Goal: Task Accomplishment & Management: Use online tool/utility

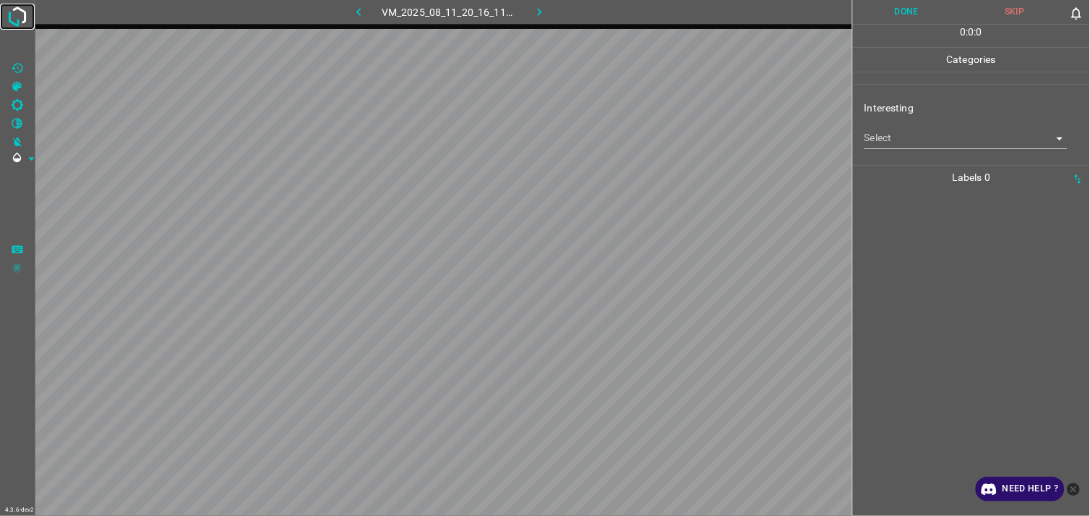
click at [23, 4] on img at bounding box center [17, 17] width 26 height 26
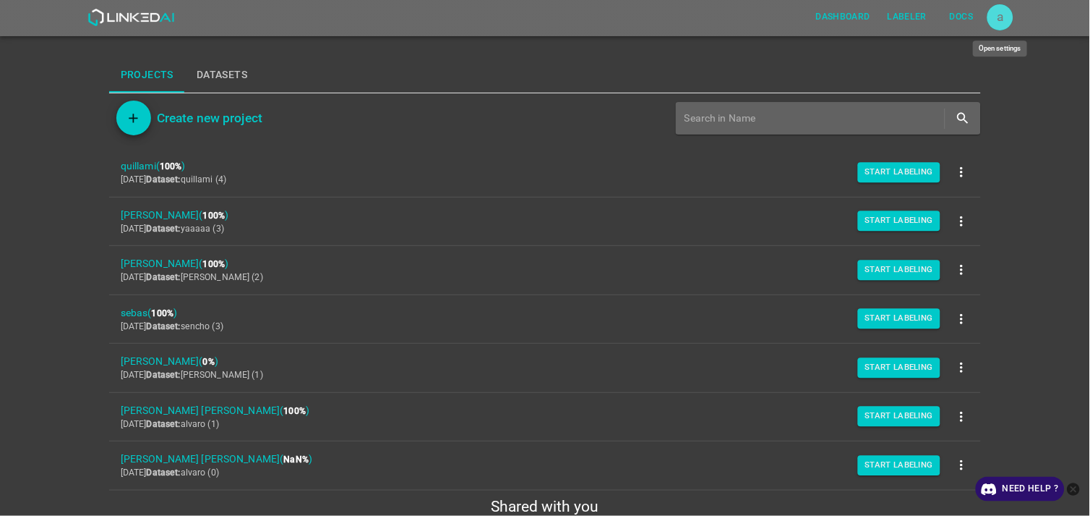
click at [1004, 20] on div "a" at bounding box center [1001, 17] width 26 height 26
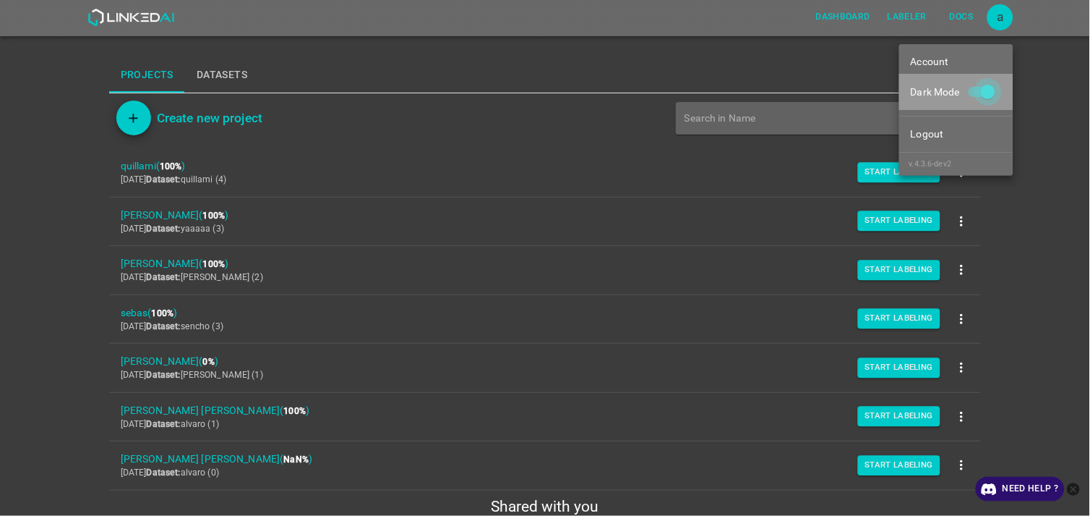
click at [984, 90] on input "Dark Mode" at bounding box center [988, 94] width 82 height 27
checkbox input "false"
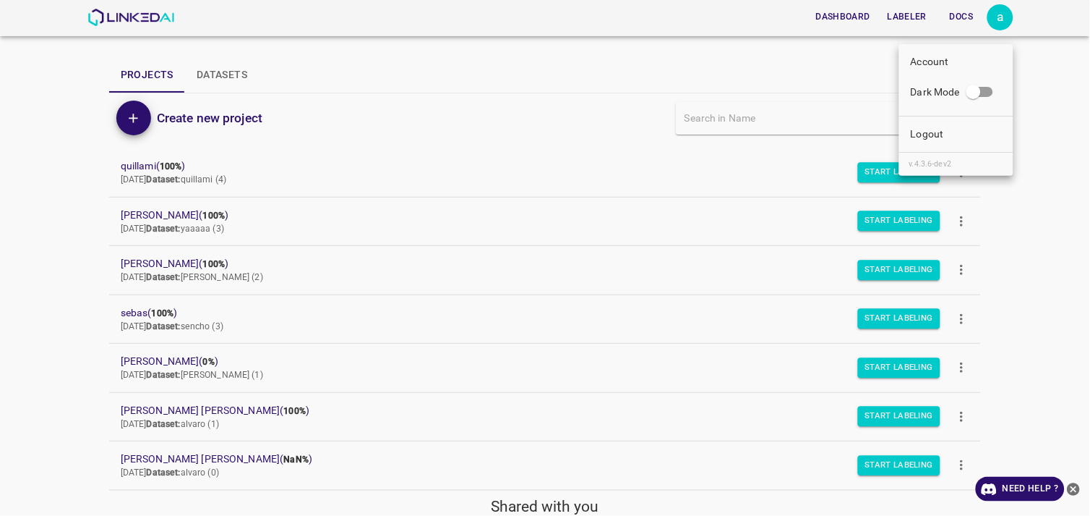
click at [1018, 295] on div at bounding box center [545, 258] width 1090 height 516
click at [1080, 484] on icon "close-help" at bounding box center [1074, 489] width 15 height 15
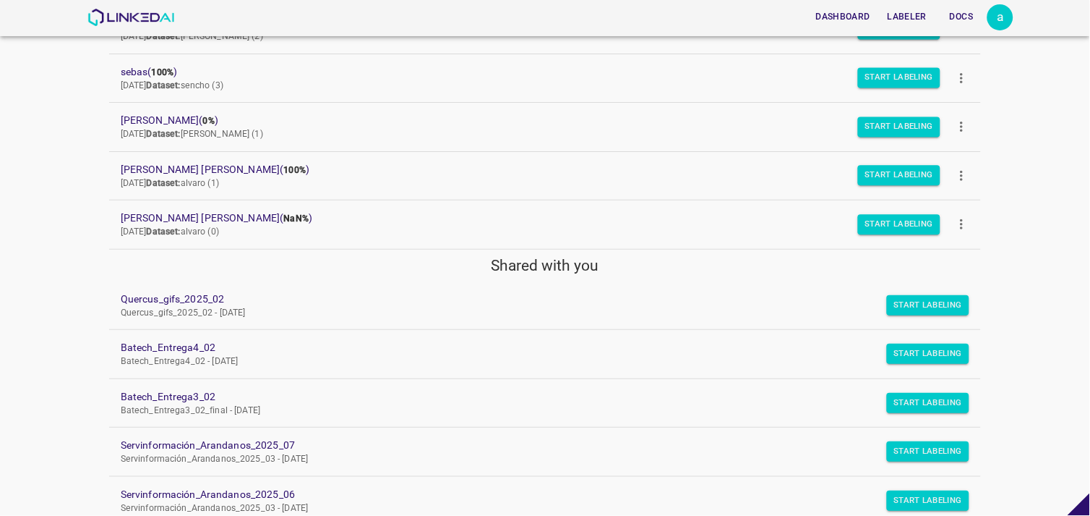
scroll to position [321, 0]
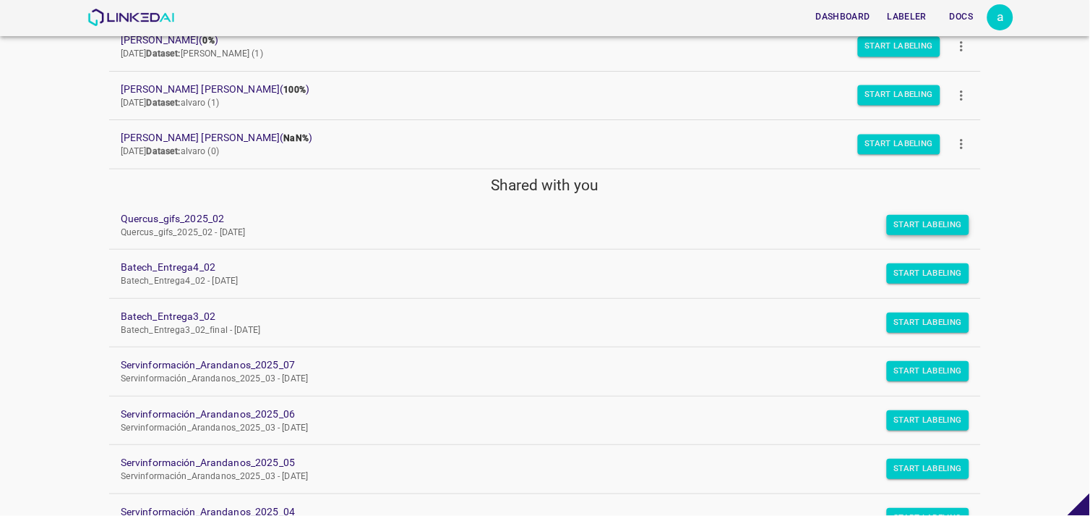
click at [926, 232] on button "Start Labeling" at bounding box center [928, 225] width 83 height 20
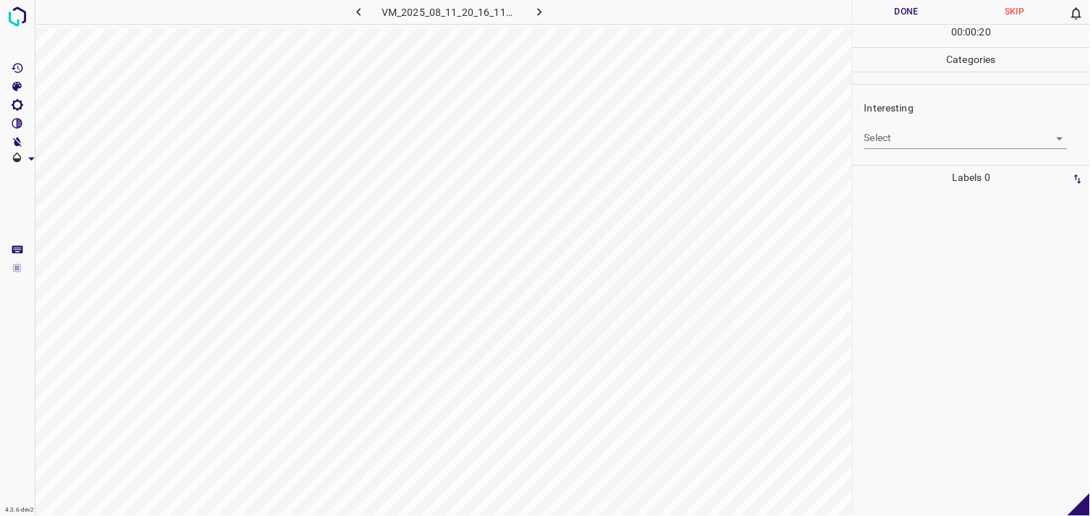
click at [913, 145] on body "4.3.6-dev2 VM_2025_08_11_20_16_11_603_03.gif Done Skip 0 00 : 00 : 20 Categorie…" at bounding box center [545, 258] width 1090 height 516
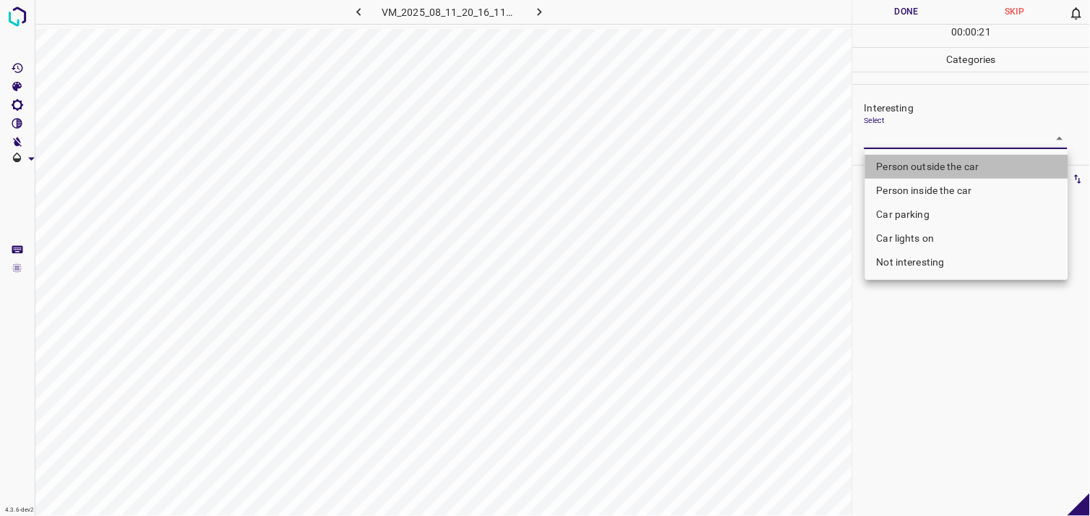
click at [933, 167] on li "Person outside the car" at bounding box center [967, 167] width 203 height 24
type input "Person outside the car"
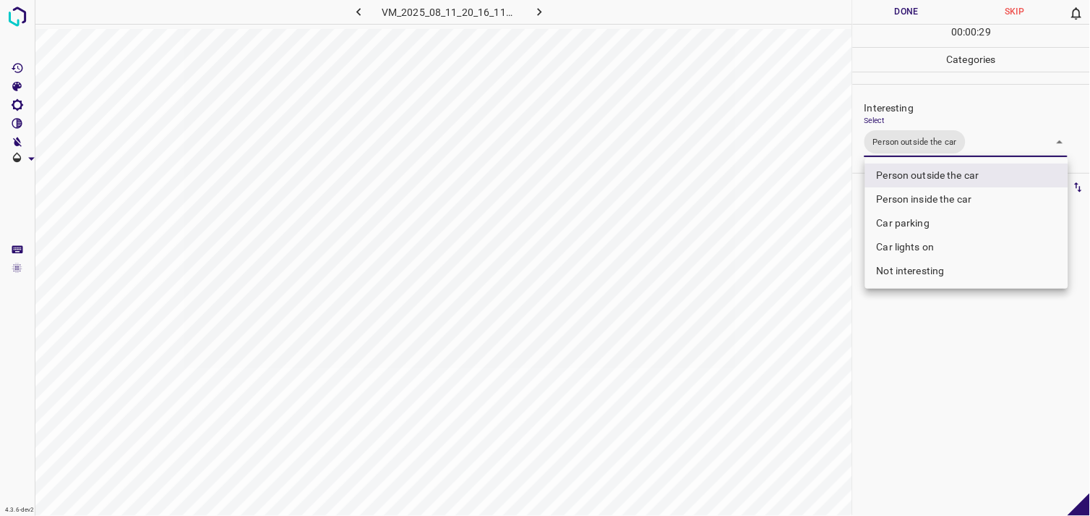
click at [864, 403] on div at bounding box center [545, 258] width 1090 height 516
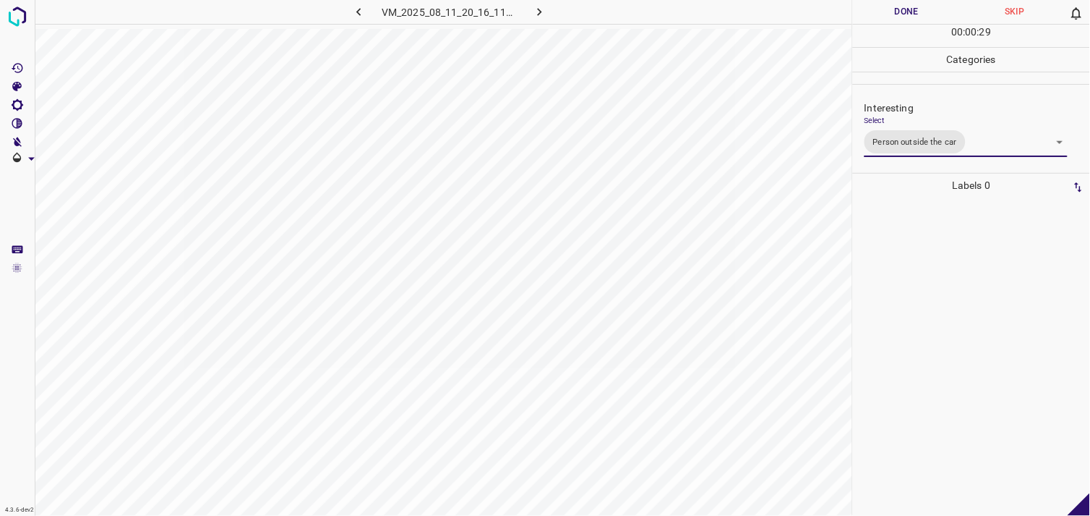
click at [921, 338] on div at bounding box center [972, 356] width 228 height 318
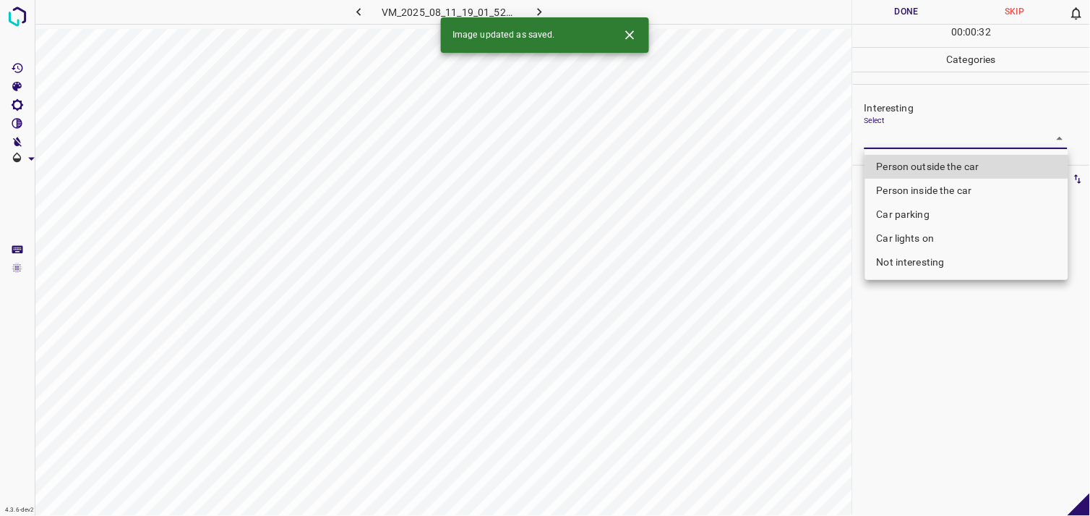
click at [894, 142] on body "4.3.6-dev2 VM_2025_08_11_19_01_52_587_01.gif Done Skip 0 00 : 00 : 32 Categorie…" at bounding box center [545, 258] width 1090 height 516
click at [918, 169] on li "Person outside the car" at bounding box center [967, 167] width 203 height 24
type input "Person outside the car"
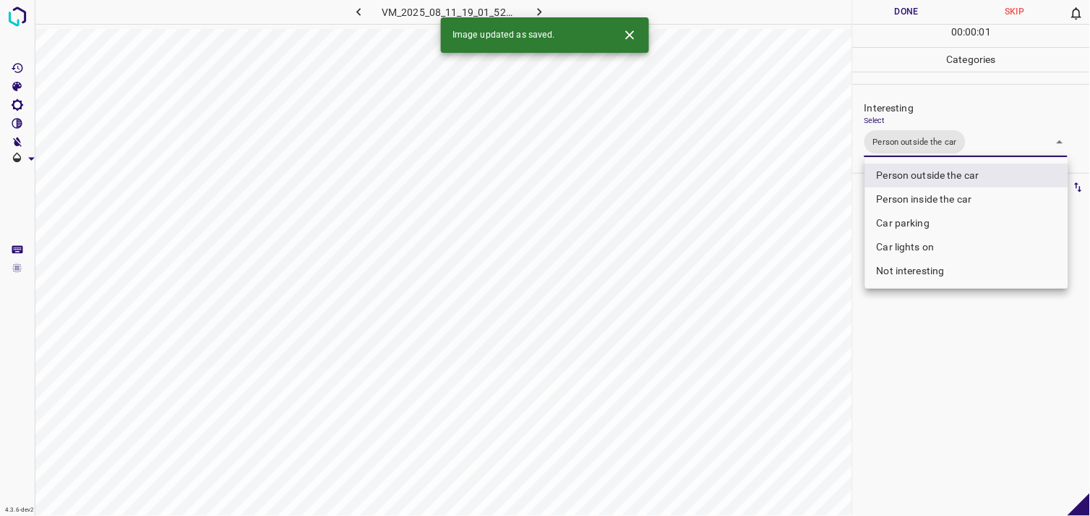
click at [917, 359] on div at bounding box center [545, 258] width 1090 height 516
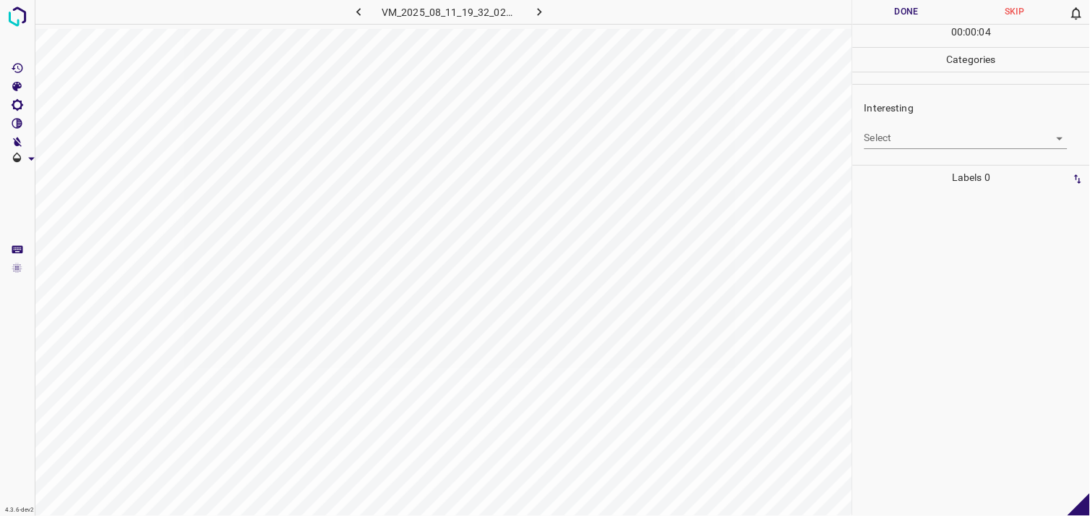
click at [895, 140] on body "4.3.6-dev2 VM_2025_08_11_19_32_02_824_08.gif Done Skip 0 00 : 00 : 04 Categorie…" at bounding box center [545, 258] width 1090 height 516
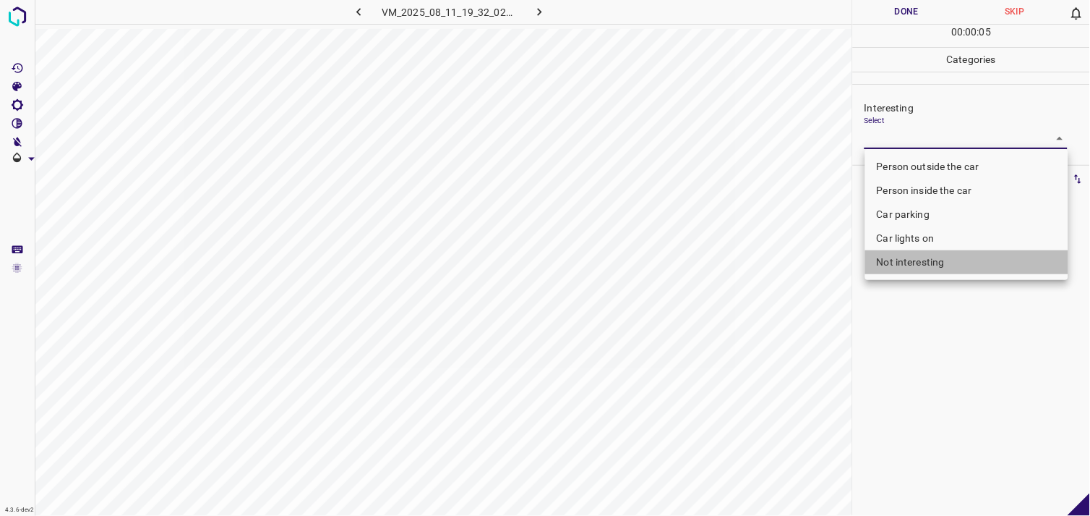
click at [918, 264] on li "Not interesting" at bounding box center [967, 262] width 203 height 24
type input "Not interesting"
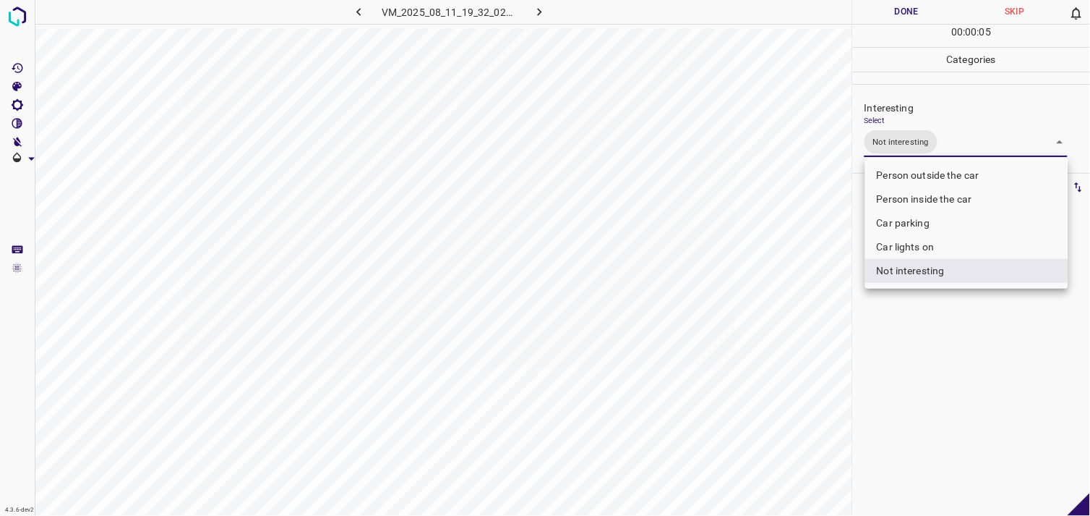
click at [924, 322] on div at bounding box center [545, 258] width 1090 height 516
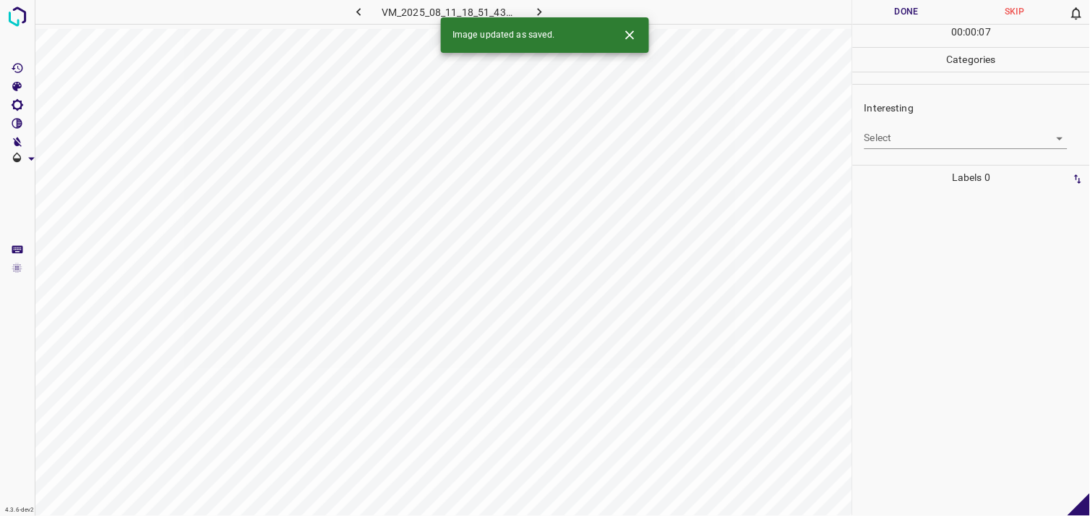
click at [905, 138] on body "4.3.6-dev2 VM_2025_08_11_18_51_43_698_09.gif Done Skip 0 00 : 00 : 07 Categorie…" at bounding box center [545, 258] width 1090 height 516
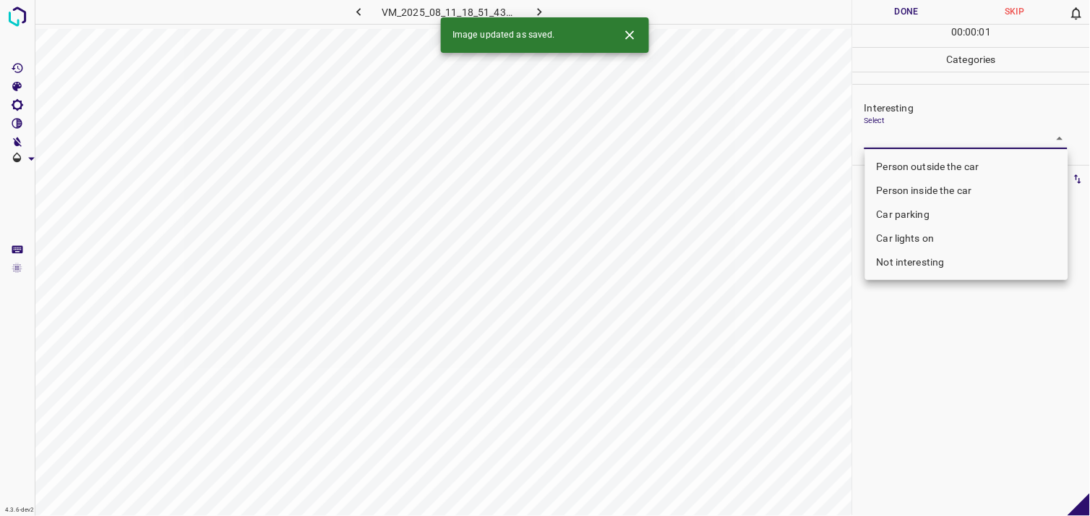
click at [906, 145] on body "4.3.6-dev2 VM_2025_08_11_18_51_43_698_09.gif Done Skip 0 00 : 00 : 01 Categorie…" at bounding box center [545, 258] width 1090 height 516
click at [916, 195] on li "Person inside the car" at bounding box center [967, 191] width 203 height 24
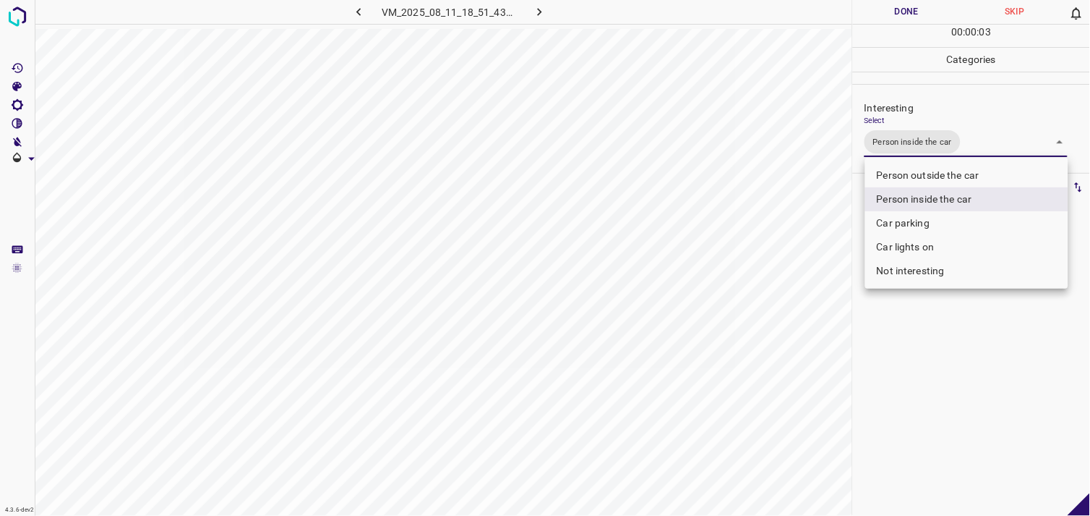
click at [918, 217] on li "Car parking" at bounding box center [967, 223] width 203 height 24
type input "Person inside the car,Car parking"
click at [907, 385] on div at bounding box center [545, 258] width 1090 height 516
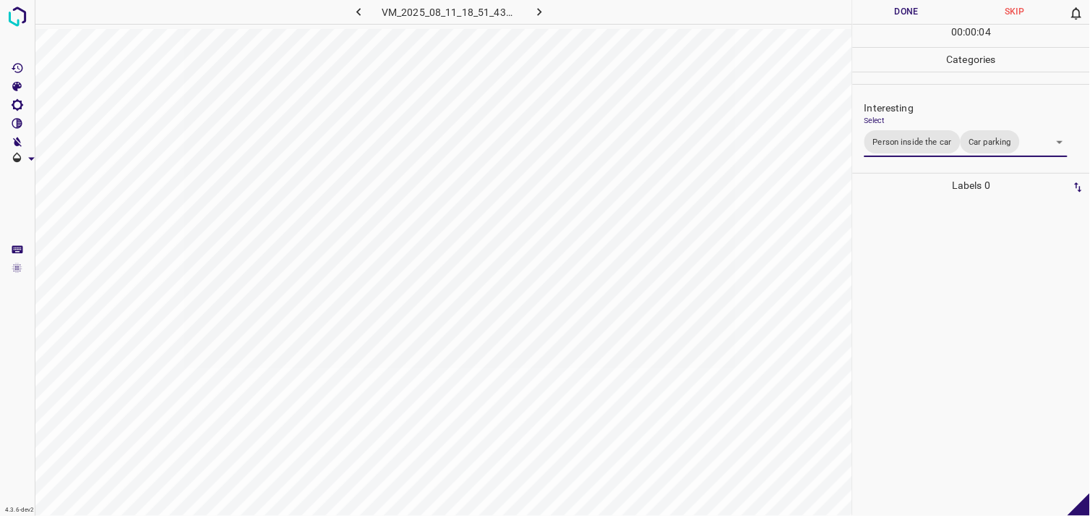
click at [918, 311] on div at bounding box center [972, 356] width 228 height 318
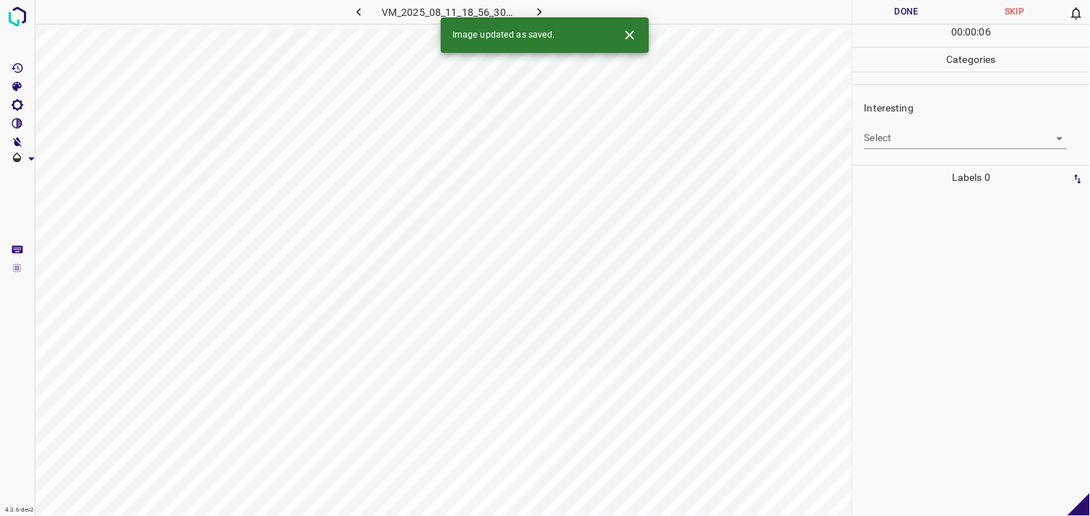
click at [952, 149] on div "Interesting Select ​" at bounding box center [971, 124] width 237 height 68
click at [949, 141] on body "4.3.6-dev2 VM_2025_08_11_18_56_30_476_03.gif Done Skip 0 00 : 00 : 06 Categorie…" at bounding box center [545, 258] width 1090 height 516
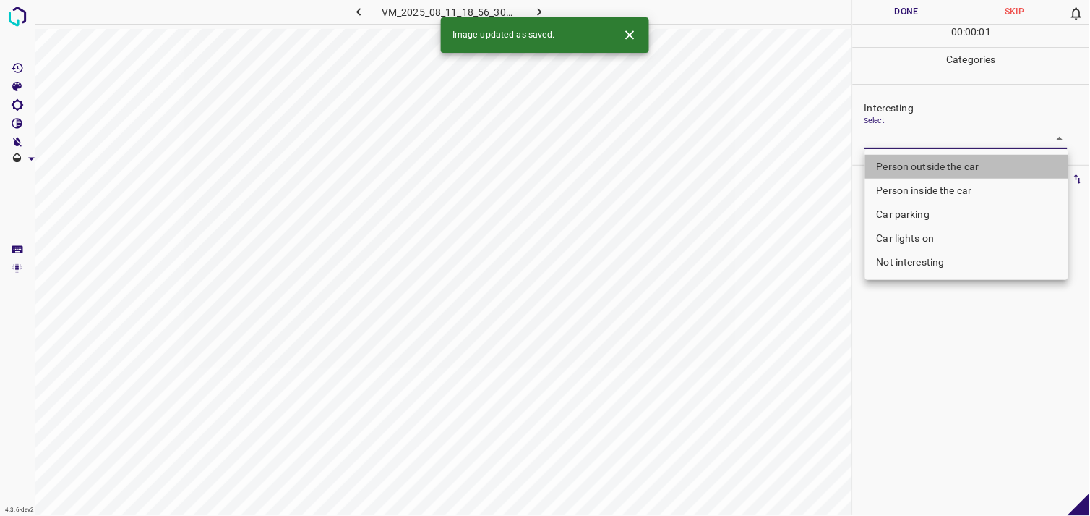
click at [955, 156] on li "Person outside the car" at bounding box center [967, 167] width 203 height 24
type input "Person outside the car"
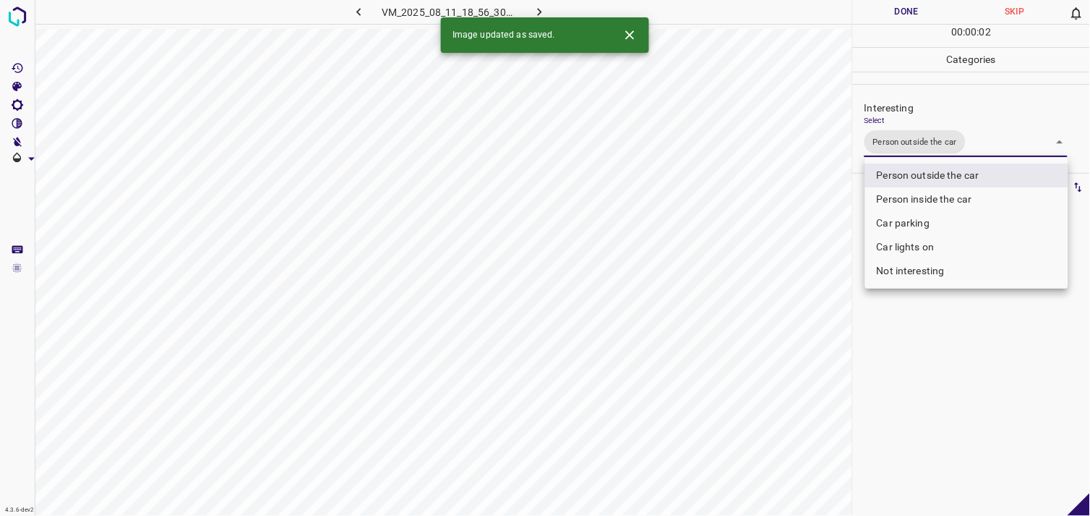
click at [933, 380] on div at bounding box center [545, 258] width 1090 height 516
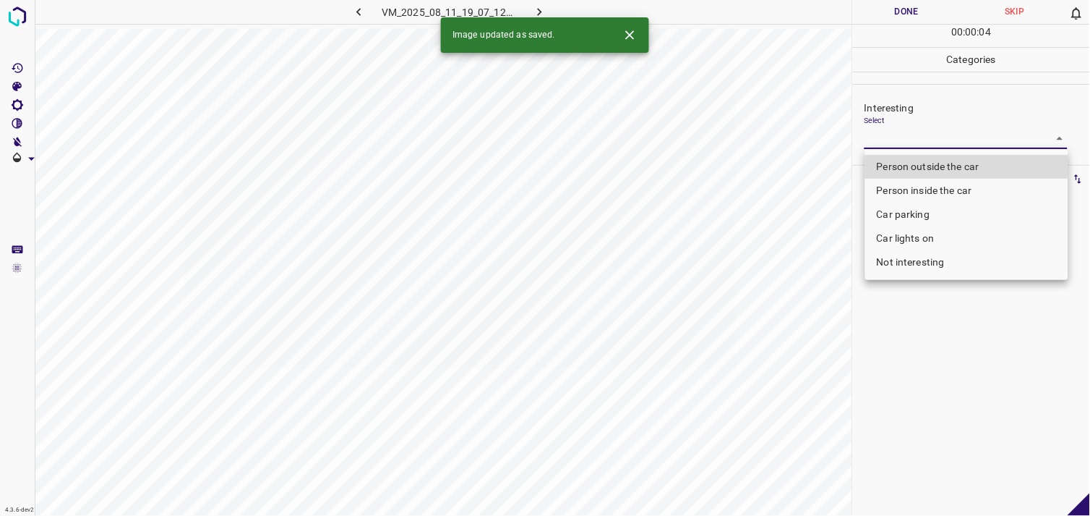
click at [907, 140] on body "4.3.6-dev2 VM_2025_08_11_19_07_12_885_06.gif Done Skip 0 00 : 00 : 04 Categorie…" at bounding box center [545, 258] width 1090 height 516
click at [917, 161] on li "Person outside the car" at bounding box center [967, 167] width 203 height 24
type input "Person outside the car"
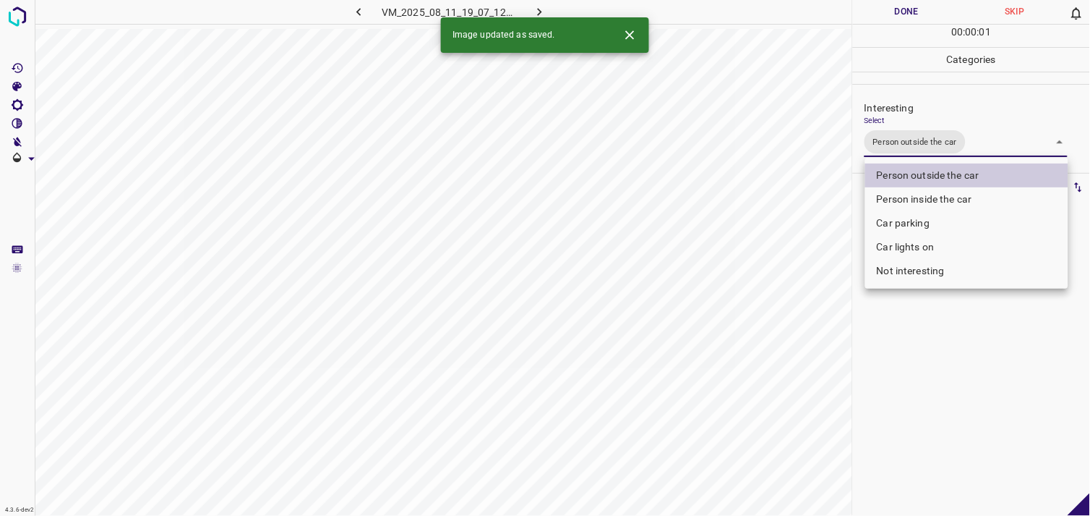
drag, startPoint x: 936, startPoint y: 424, endPoint x: 922, endPoint y: 367, distance: 58.0
click at [930, 415] on div at bounding box center [545, 258] width 1090 height 516
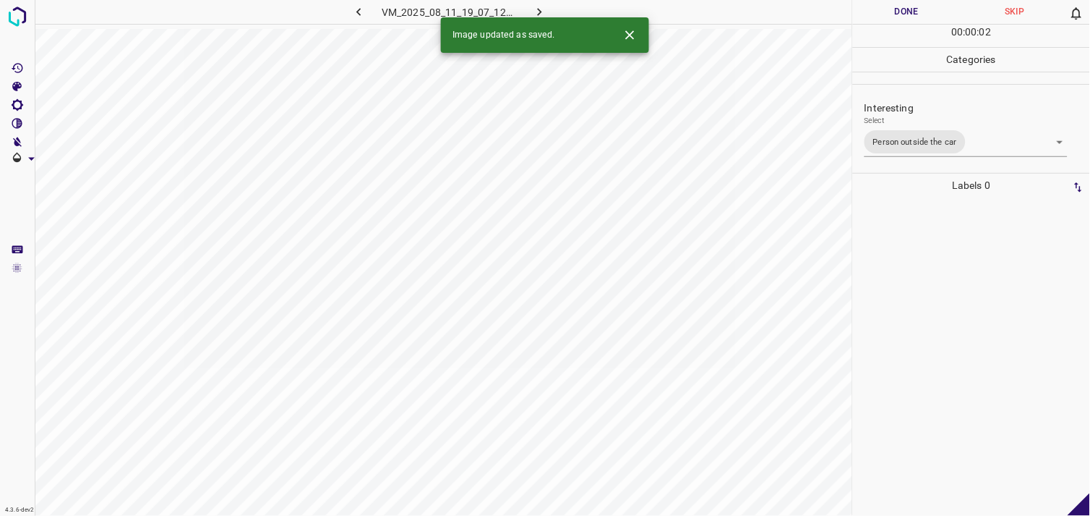
click at [923, 304] on div at bounding box center [972, 356] width 228 height 318
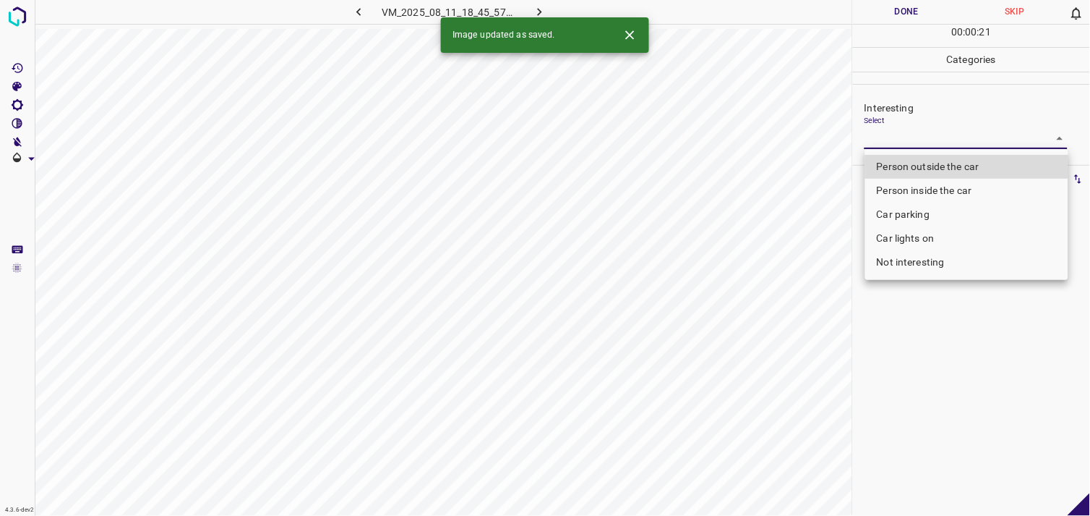
click at [885, 139] on body "4.3.6-dev2 VM_2025_08_11_18_45_57_508_03.gif Done Skip 0 00 : 00 : 21 Categorie…" at bounding box center [545, 258] width 1090 height 516
click at [931, 164] on li "Person outside the car" at bounding box center [967, 167] width 203 height 24
type input "Person outside the car"
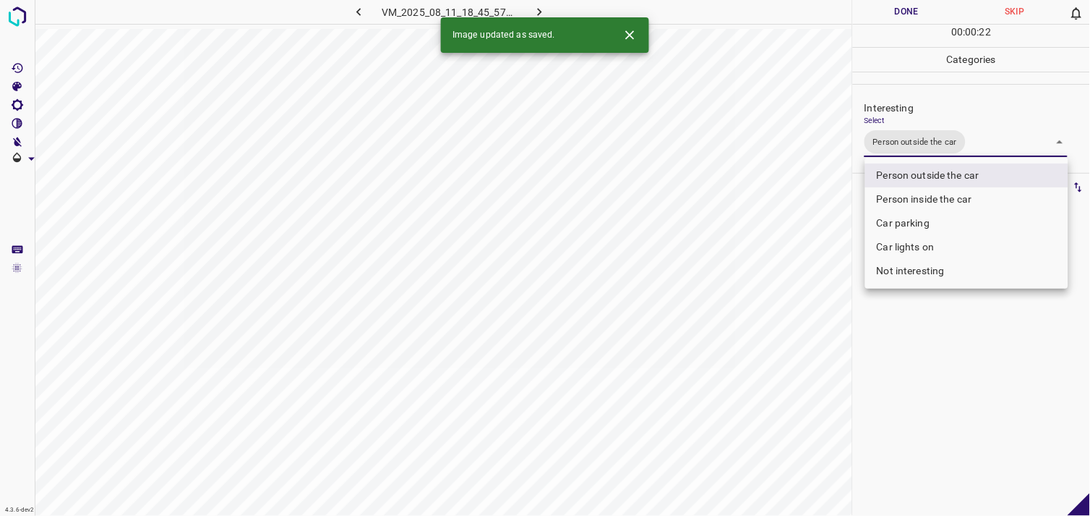
click at [1018, 386] on div at bounding box center [545, 258] width 1090 height 516
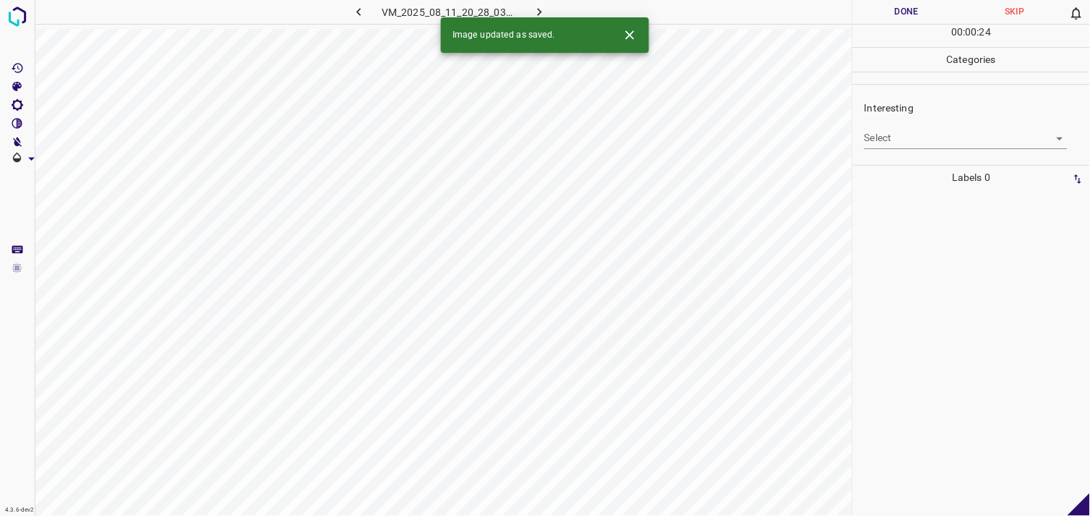
click at [923, 140] on body "4.3.6-dev2 VM_2025_08_11_20_28_03_105_01.gif Done Skip 0 00 : 00 : 24 Categorie…" at bounding box center [545, 258] width 1090 height 516
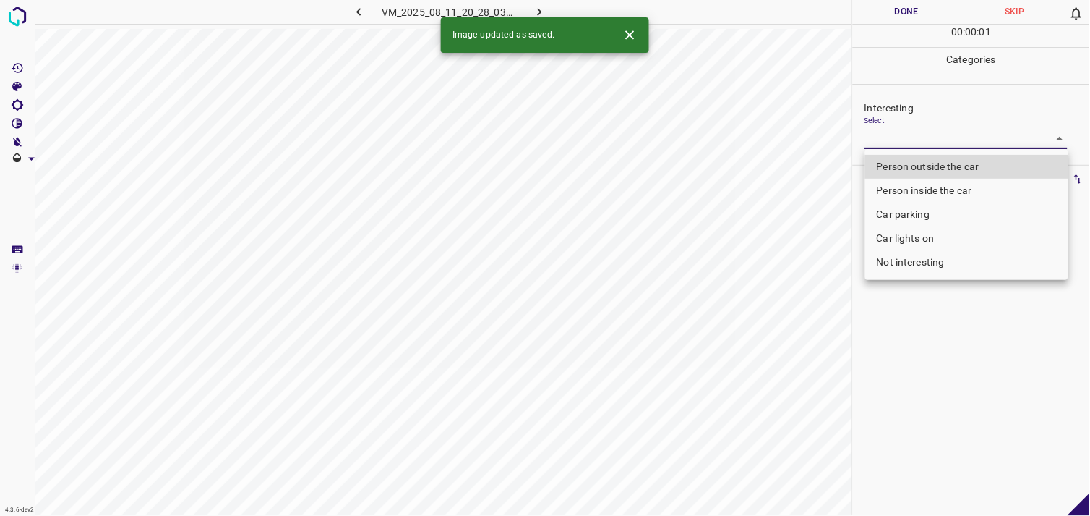
click at [938, 160] on li "Person outside the car" at bounding box center [967, 167] width 203 height 24
type input "Person outside the car"
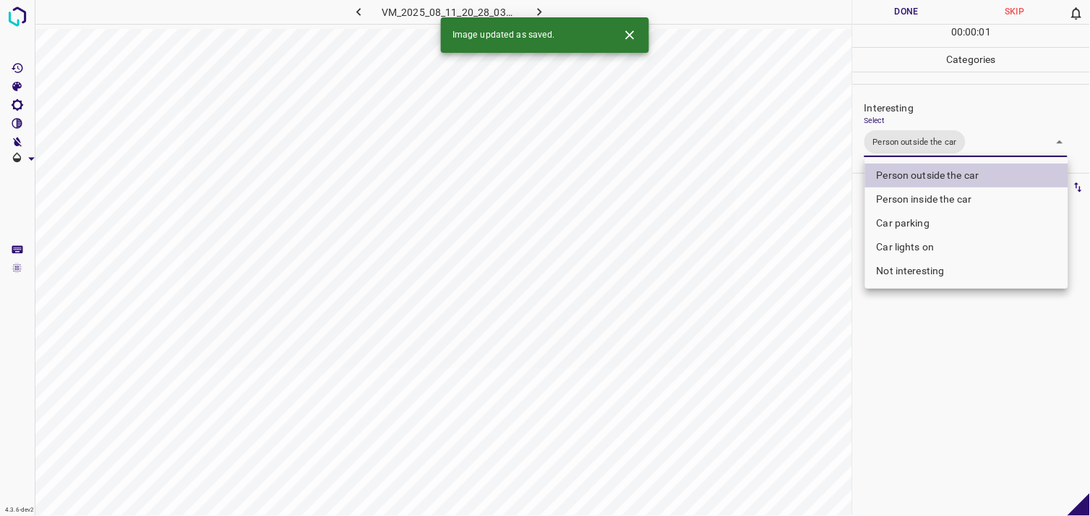
click at [927, 330] on div at bounding box center [545, 258] width 1090 height 516
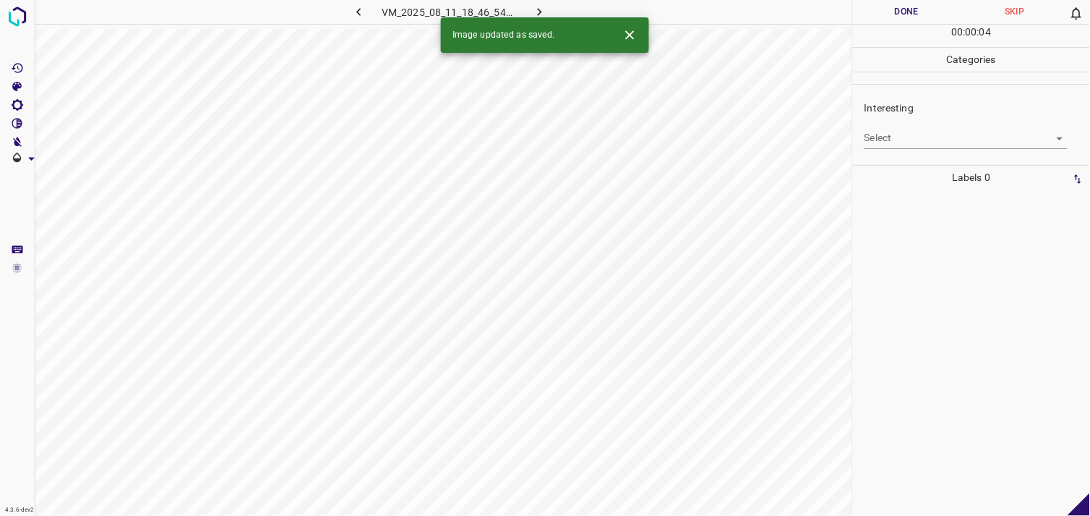
click at [922, 137] on body "4.3.6-dev2 VM_2025_08_11_18_46_54_320_05.gif Done Skip 0 00 : 00 : 04 Categorie…" at bounding box center [545, 258] width 1090 height 516
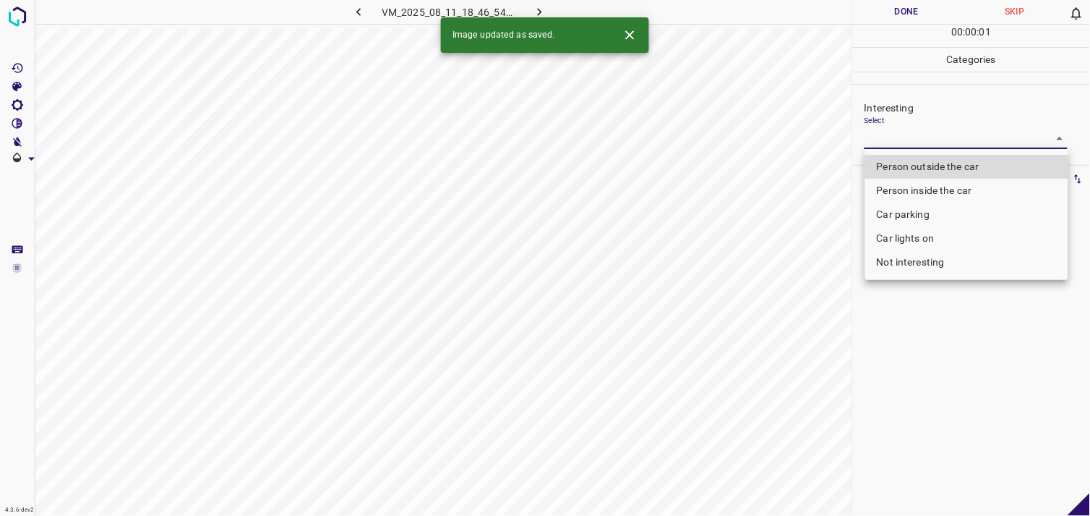
click at [920, 257] on li "Not interesting" at bounding box center [967, 262] width 203 height 24
type input "Not interesting"
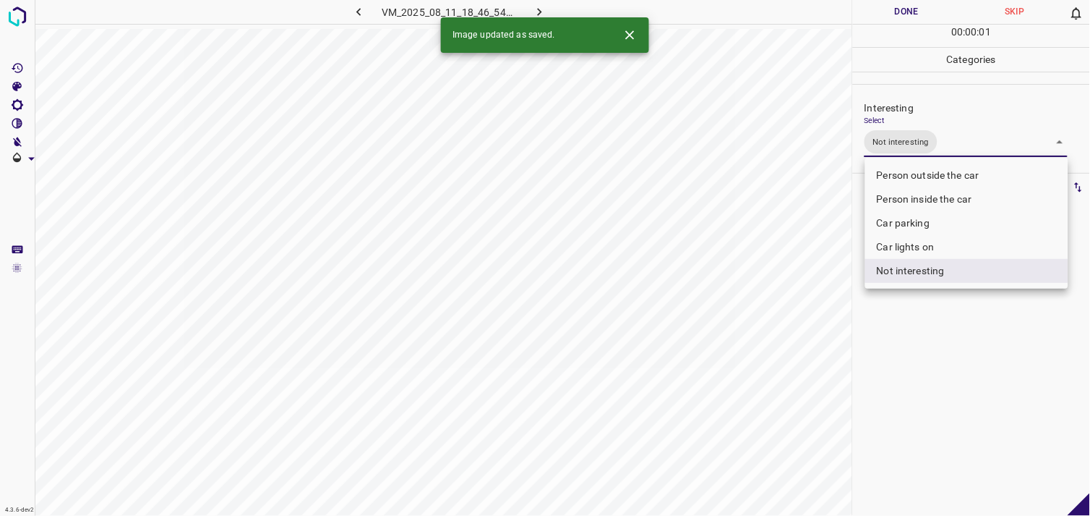
click at [923, 347] on div at bounding box center [545, 258] width 1090 height 516
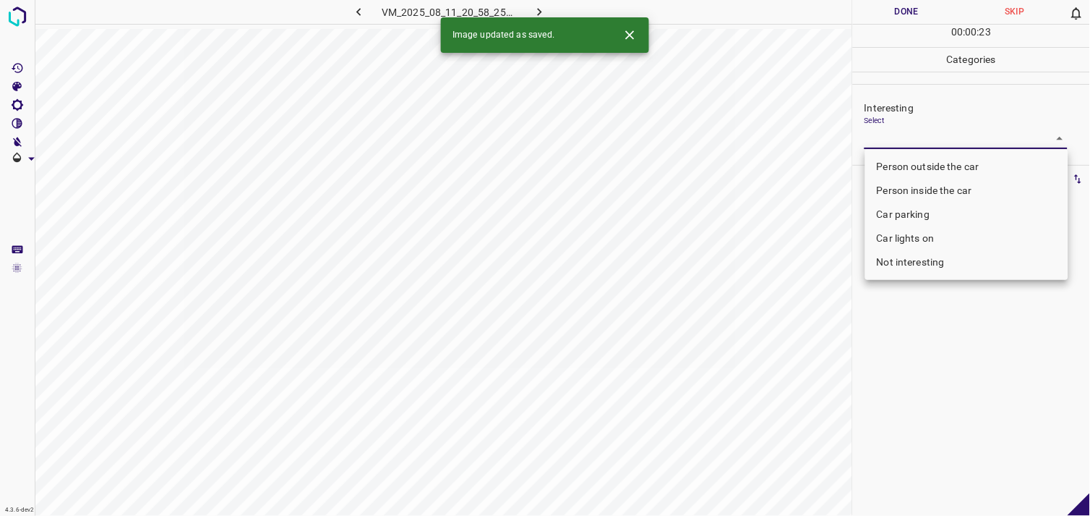
click at [928, 140] on body "4.3.6-dev2 VM_2025_08_11_20_58_25_525_03.gif Done Skip 0 00 : 00 : 23 Categorie…" at bounding box center [545, 258] width 1090 height 516
click at [933, 207] on li "Car parking" at bounding box center [967, 214] width 203 height 24
type input "Car parking"
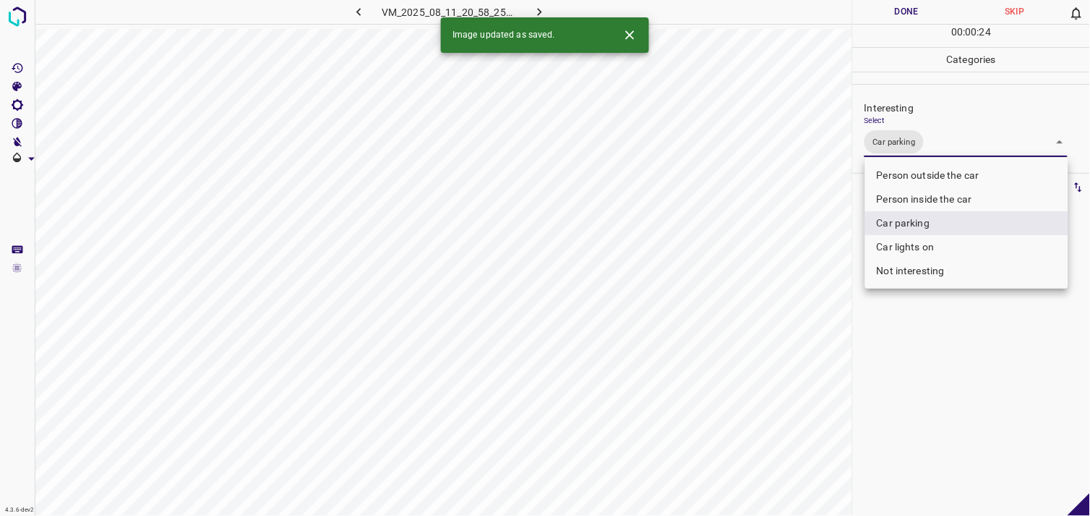
click at [928, 362] on div at bounding box center [545, 258] width 1090 height 516
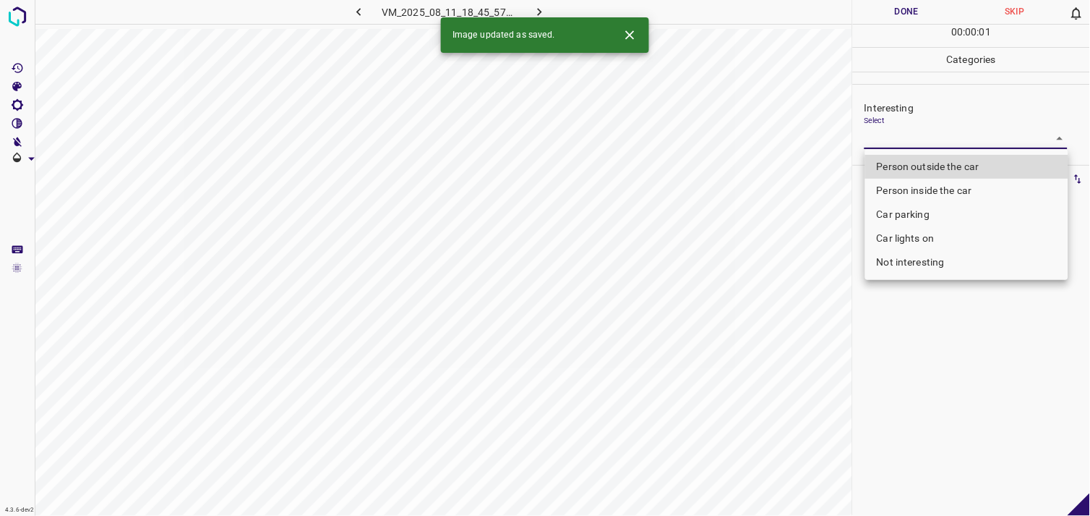
click at [928, 143] on body "4.3.6-dev2 VM_2025_08_11_18_45_57_508_05.gif Done Skip 0 00 : 00 : 01 Categorie…" at bounding box center [545, 258] width 1090 height 516
click at [955, 169] on li "Person outside the car" at bounding box center [967, 167] width 203 height 24
type input "Person outside the car"
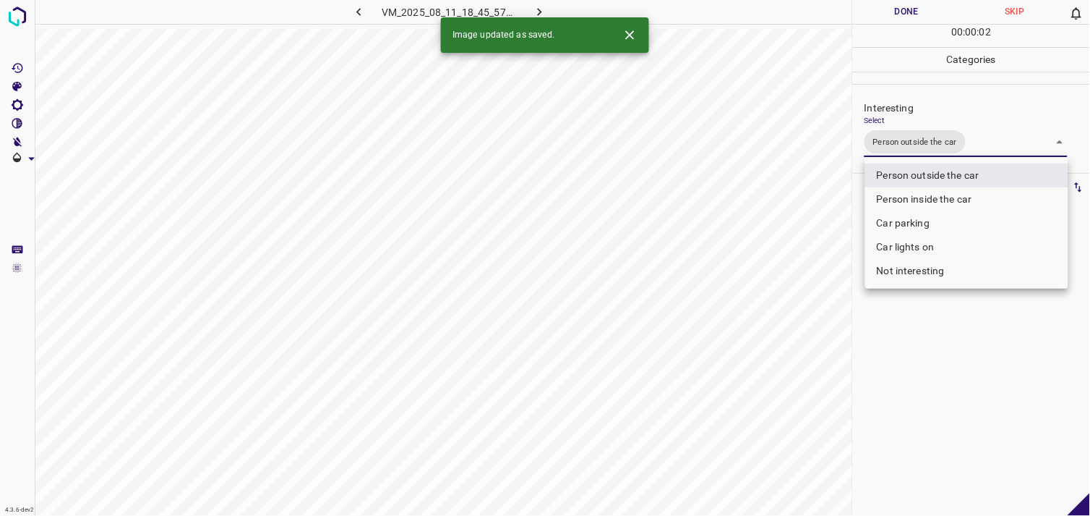
drag, startPoint x: 895, startPoint y: 364, endPoint x: 908, endPoint y: 273, distance: 91.3
click at [897, 362] on div at bounding box center [545, 258] width 1090 height 516
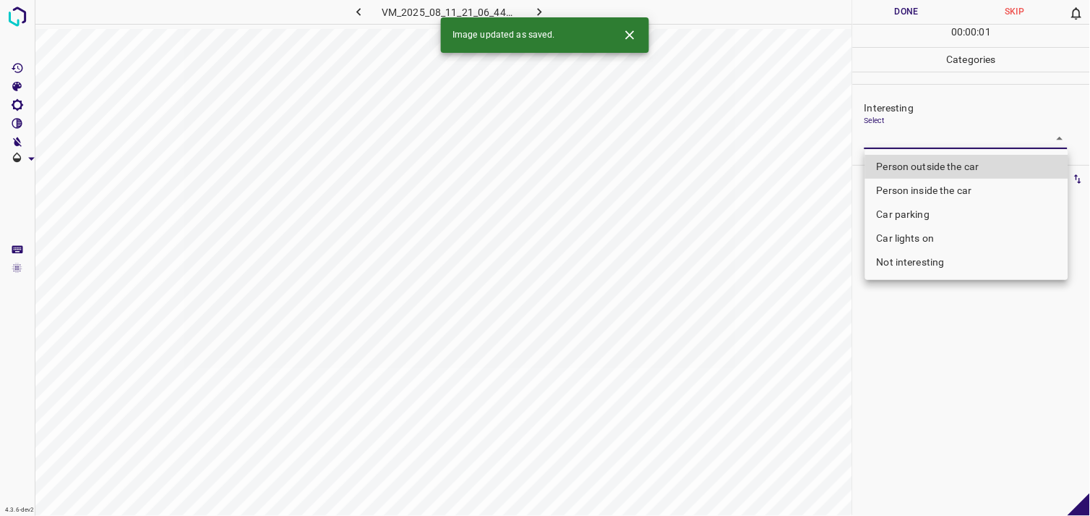
click at [931, 128] on body "4.3.6-dev2 VM_2025_08_11_21_06_44_404_00.gif Done Skip 0 00 : 00 : 01 Categorie…" at bounding box center [545, 258] width 1090 height 516
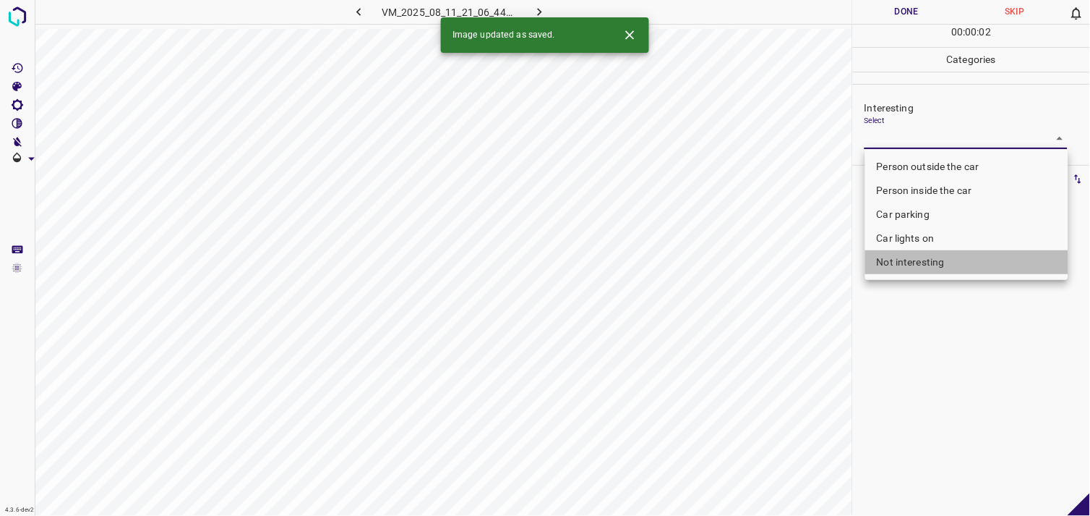
click at [935, 251] on li "Not interesting" at bounding box center [967, 262] width 203 height 24
type input "Not interesting"
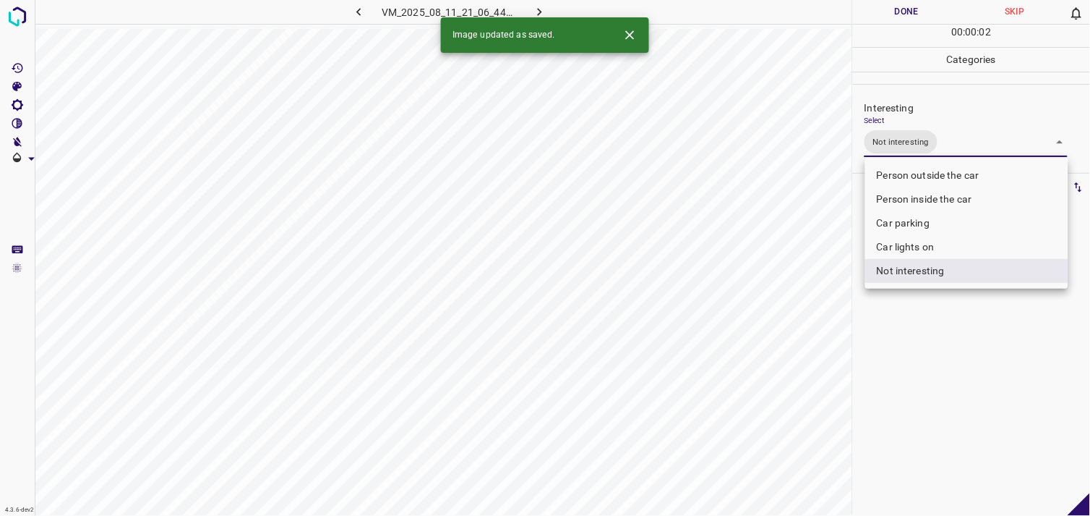
drag, startPoint x: 930, startPoint y: 336, endPoint x: 924, endPoint y: 319, distance: 17.6
click at [928, 334] on div at bounding box center [545, 258] width 1090 height 516
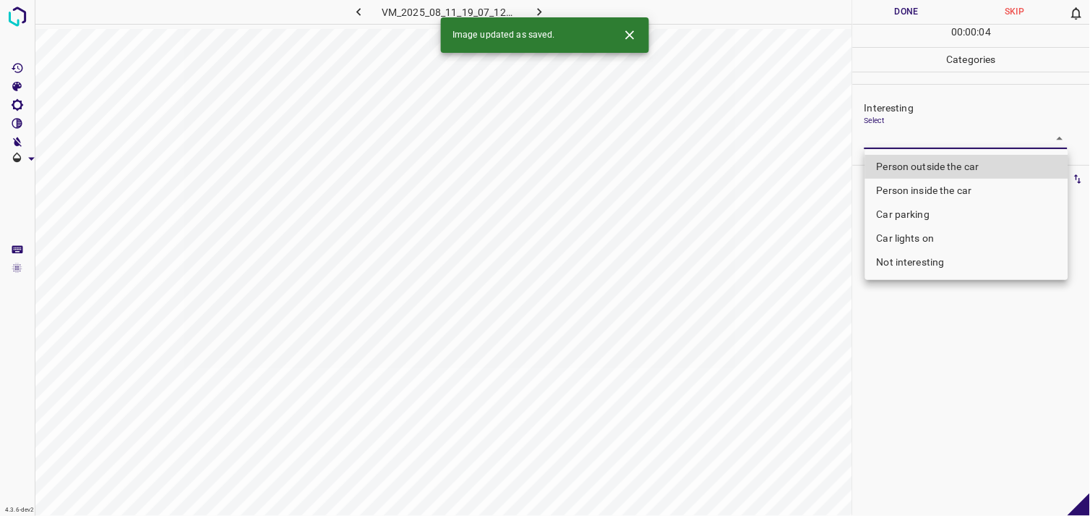
click at [916, 134] on body "4.3.6-dev2 VM_2025_08_11_19_07_12_885_04.gif Done Skip 0 00 : 00 : 04 Categorie…" at bounding box center [545, 258] width 1090 height 516
click at [940, 166] on li "Person outside the car" at bounding box center [967, 167] width 203 height 24
type input "Person outside the car"
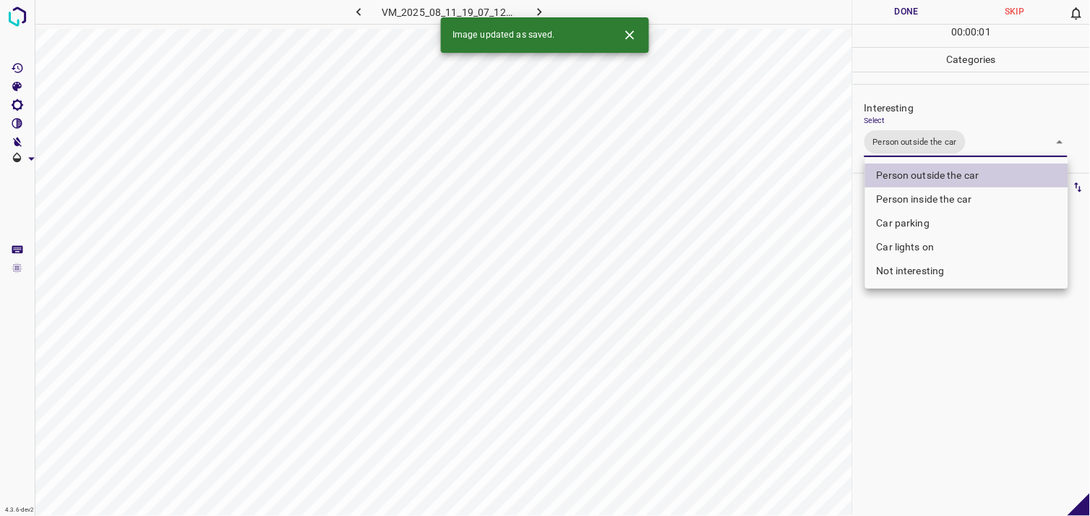
click at [879, 343] on div at bounding box center [545, 258] width 1090 height 516
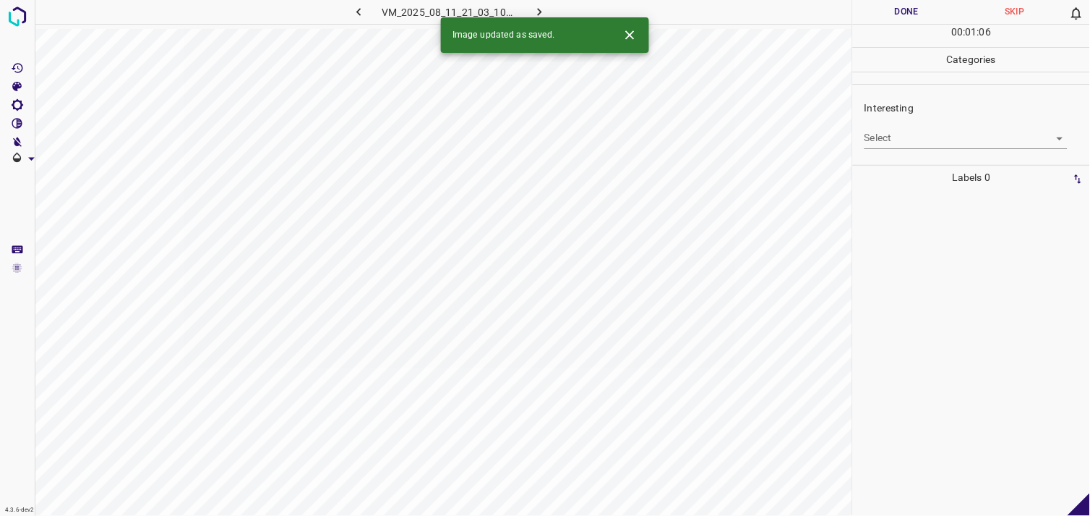
click at [902, 149] on div "Interesting Select ​" at bounding box center [971, 124] width 237 height 68
click at [905, 134] on body "4.3.6-dev2 VM_2025_08_11_21_03_10_308_04.gif Done Skip 0 00 : 01 : 06 Categorie…" at bounding box center [545, 258] width 1090 height 516
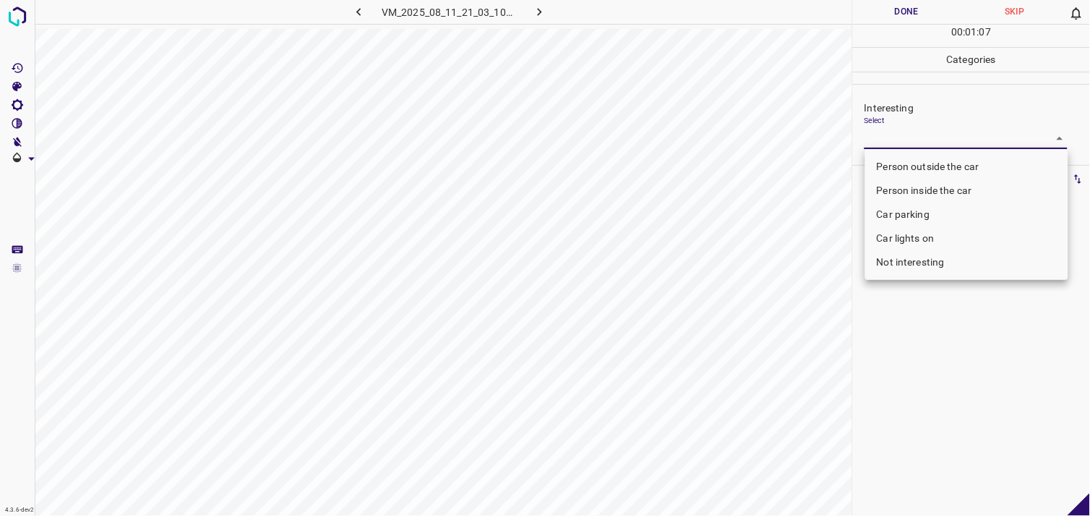
click at [939, 259] on li "Not interesting" at bounding box center [967, 262] width 203 height 24
type input "Not interesting"
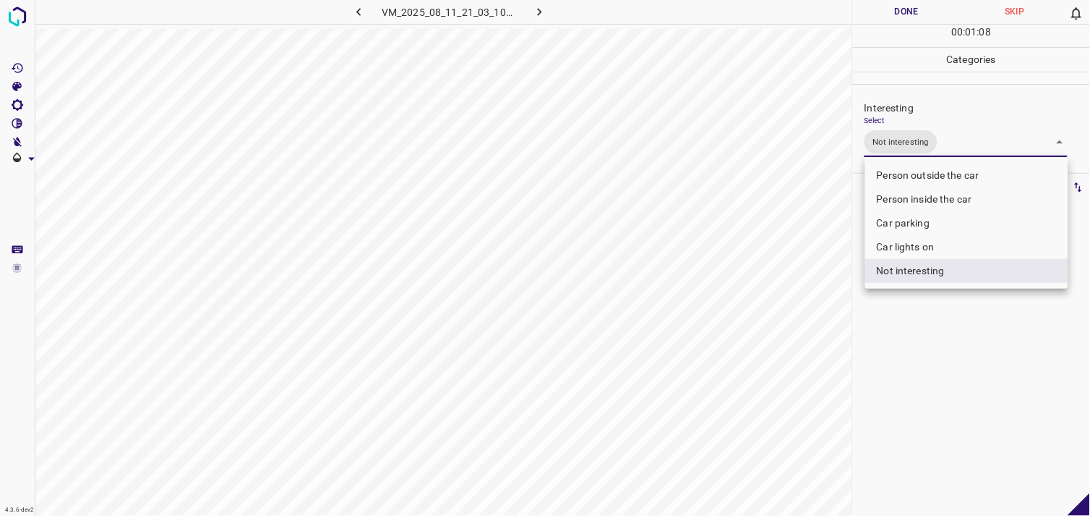
click at [920, 305] on div at bounding box center [545, 258] width 1090 height 516
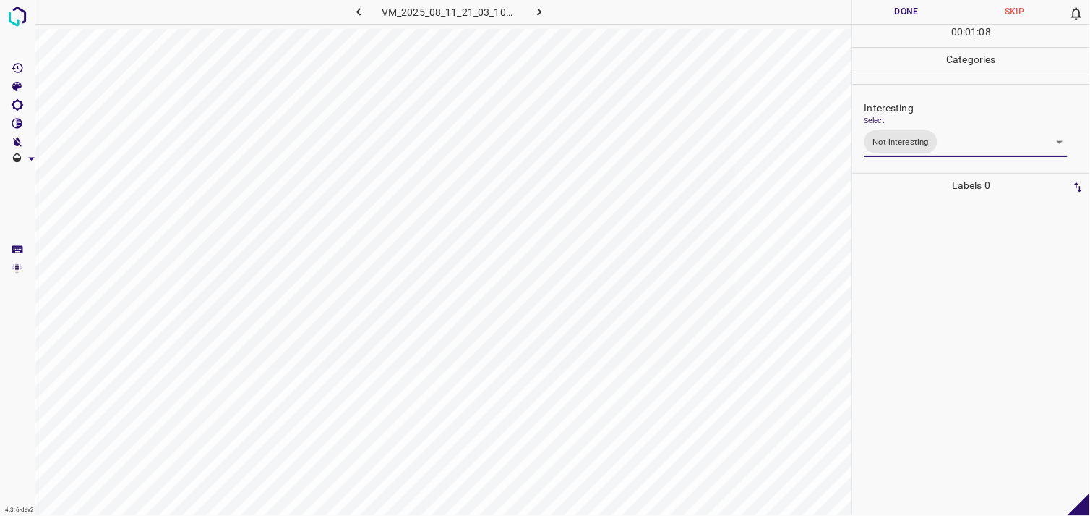
click at [906, 255] on div at bounding box center [972, 356] width 228 height 318
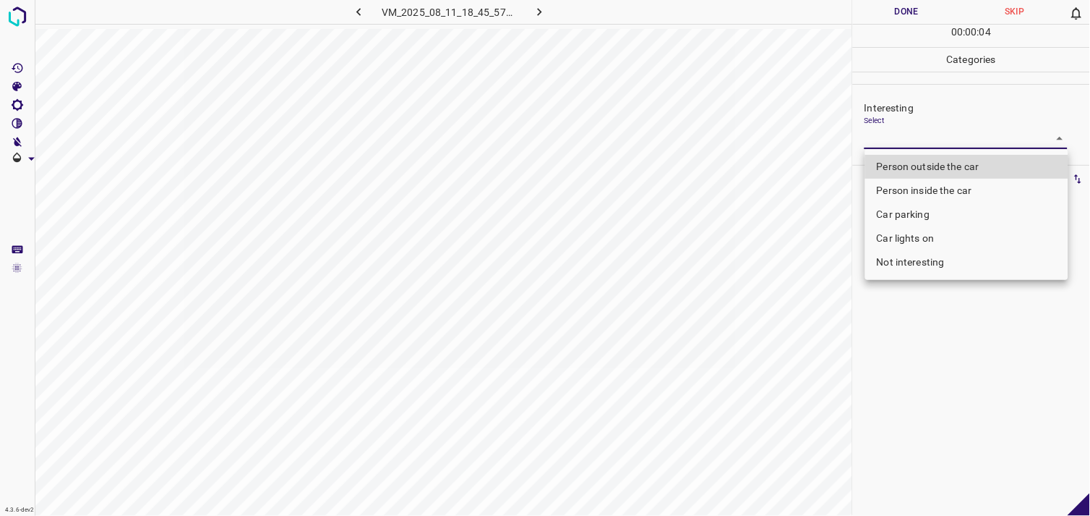
click at [923, 146] on body "4.3.6-dev2 VM_2025_08_11_18_45_57_508_01.gif Done Skip 0 00 : 00 : 04 Categorie…" at bounding box center [545, 258] width 1090 height 516
click at [934, 168] on li "Person outside the car" at bounding box center [967, 167] width 203 height 24
type input "Person outside the car"
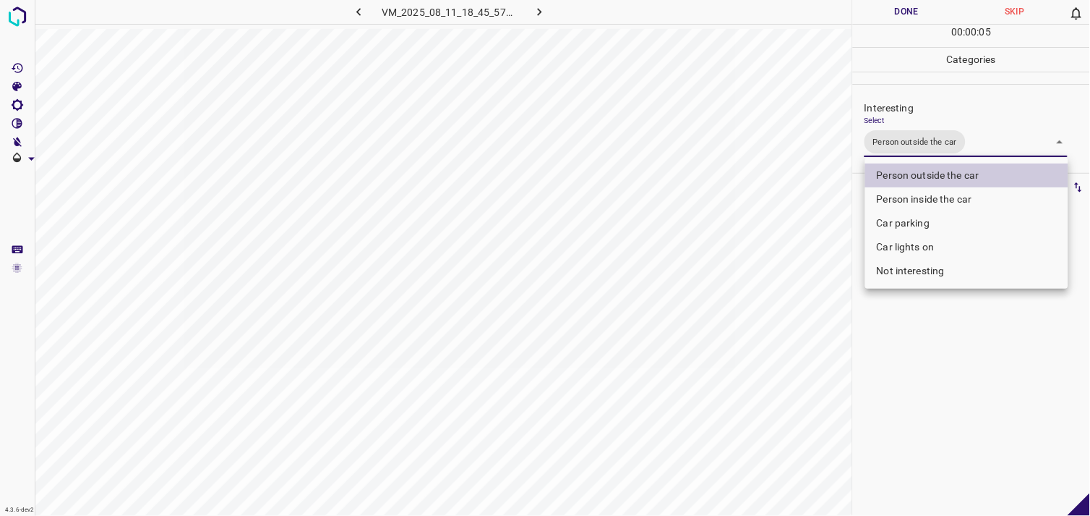
click at [952, 357] on div at bounding box center [545, 258] width 1090 height 516
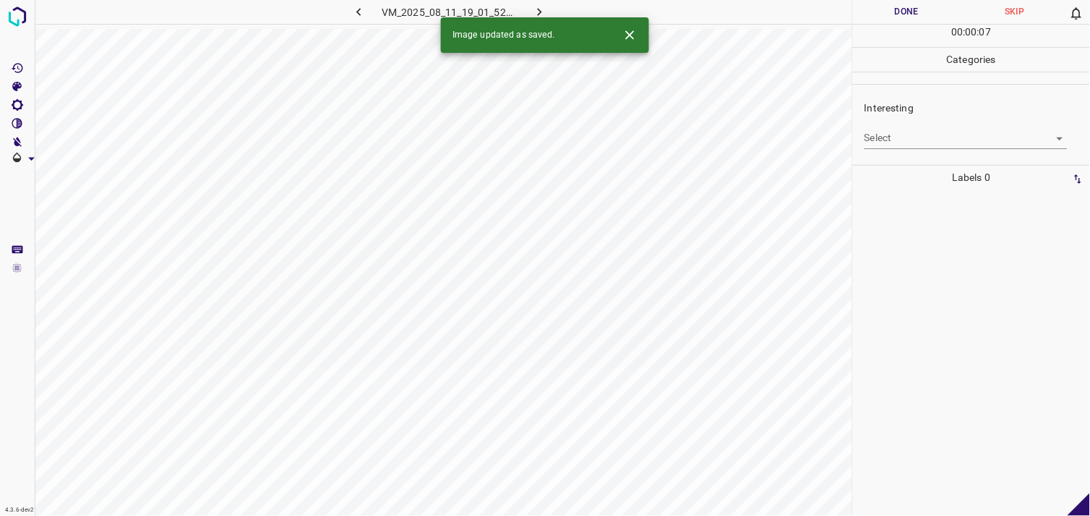
click at [905, 145] on body "4.3.6-dev2 VM_2025_08_11_19_01_52_587_06.gif Done Skip 0 00 : 00 : 07 Categorie…" at bounding box center [545, 258] width 1090 height 516
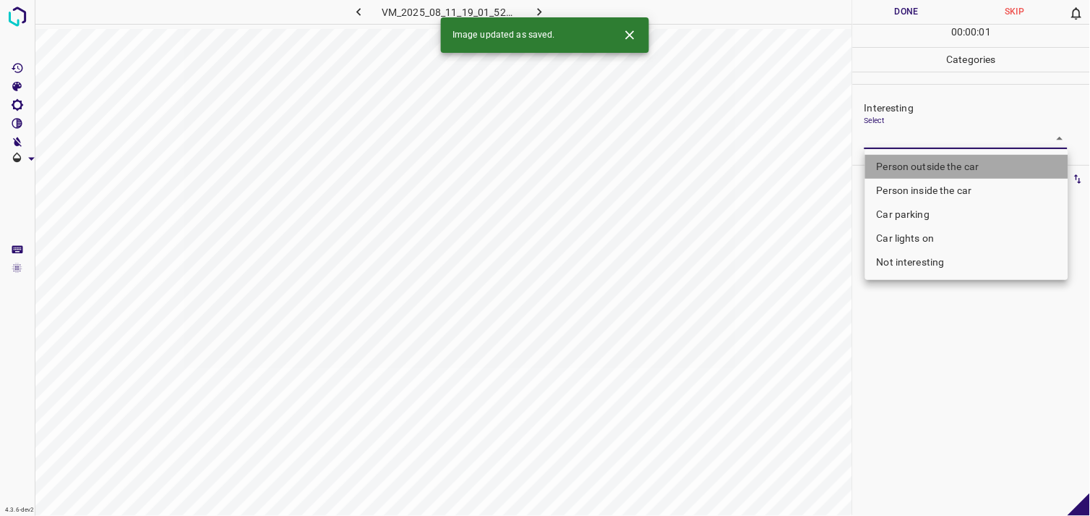
click at [947, 166] on li "Person outside the car" at bounding box center [967, 167] width 203 height 24
type input "Person outside the car"
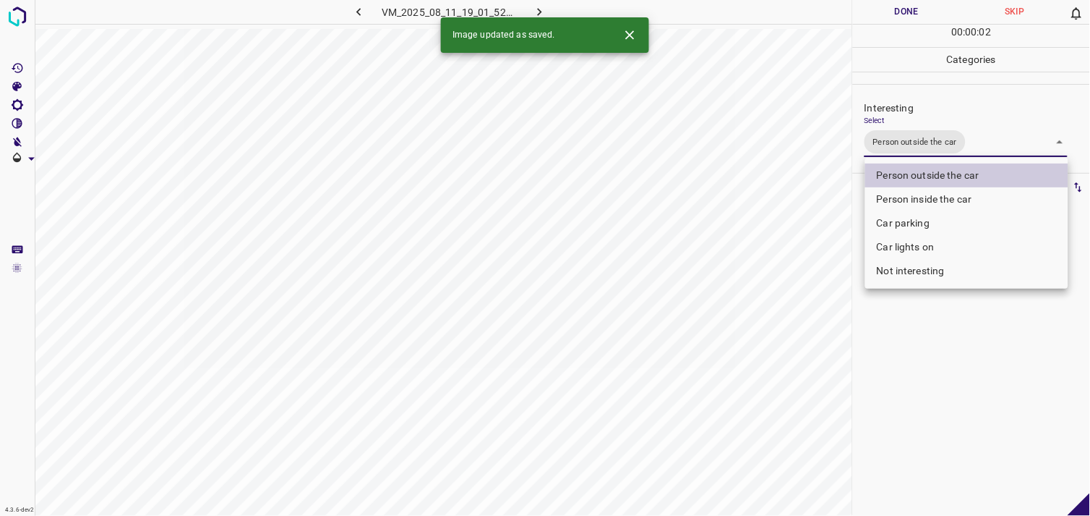
click at [980, 385] on div at bounding box center [545, 258] width 1090 height 516
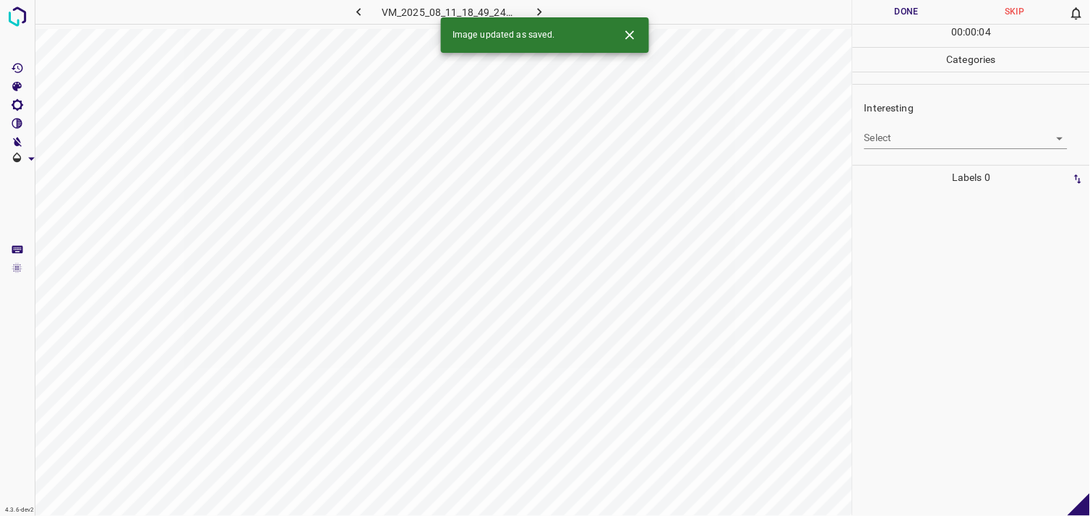
click at [930, 132] on body "4.3.6-dev2 VM_2025_08_11_18_49_24_968_06.gif Done Skip 0 00 : 00 : 04 Categorie…" at bounding box center [545, 258] width 1090 height 516
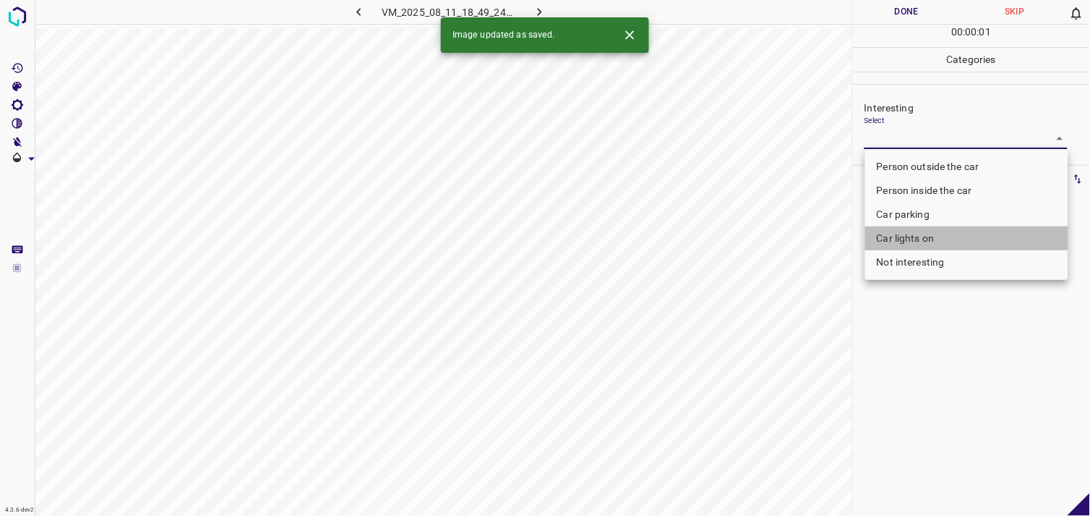
click at [921, 240] on li "Car lights on" at bounding box center [967, 238] width 203 height 24
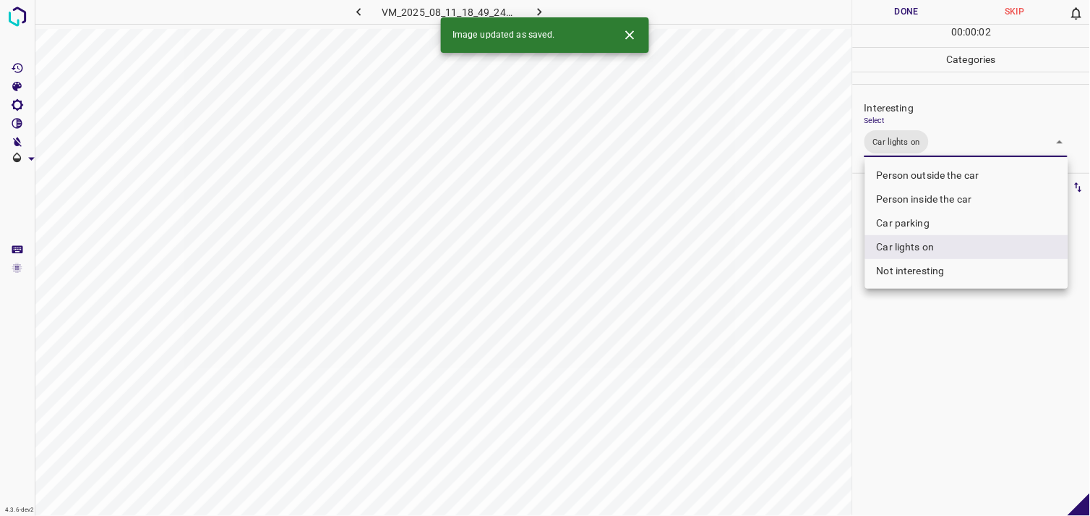
click at [953, 171] on li "Person outside the car" at bounding box center [967, 175] width 203 height 24
click at [971, 323] on div at bounding box center [545, 258] width 1090 height 516
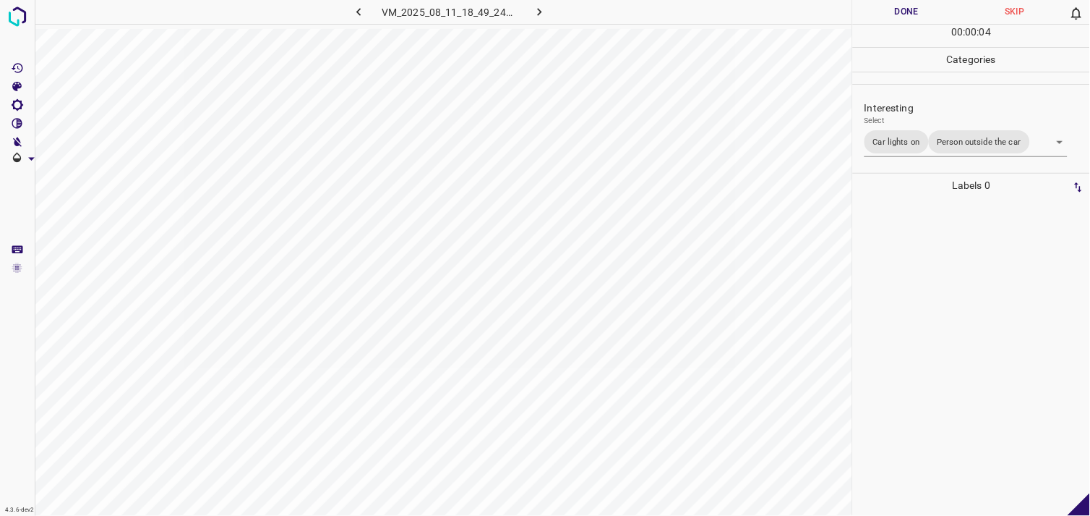
click at [946, 125] on div "Select Car lights on Person outside the car Car lights on,Person outside the car" at bounding box center [966, 136] width 203 height 41
click at [944, 131] on body "4.3.6-dev2 VM_2025_08_11_18_49_24_968_06.gif Done Skip 0 00 : 00 : 04 Categorie…" at bounding box center [545, 258] width 1090 height 516
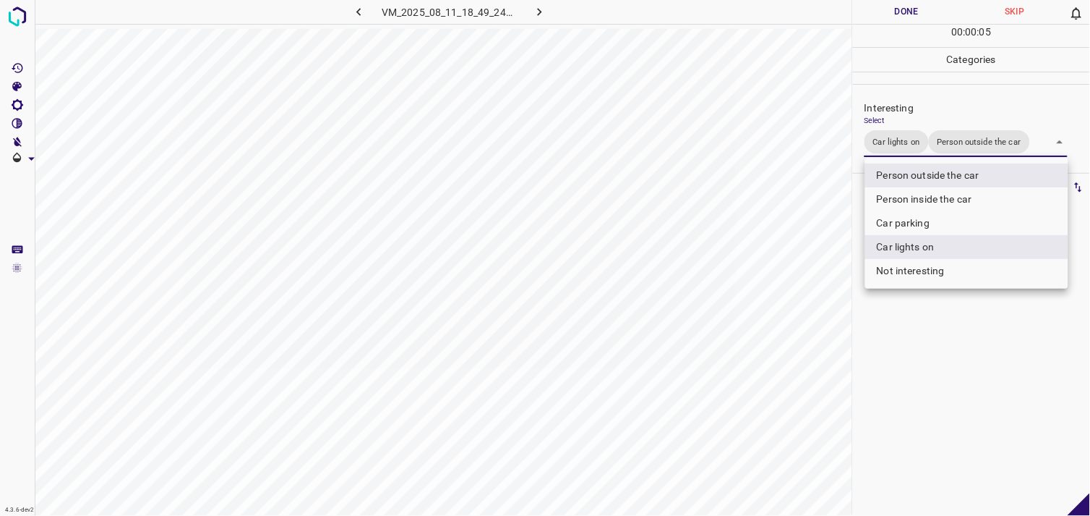
click at [946, 195] on li "Person inside the car" at bounding box center [967, 199] width 203 height 24
type input "Car lights on,Person outside the car,Person inside the car"
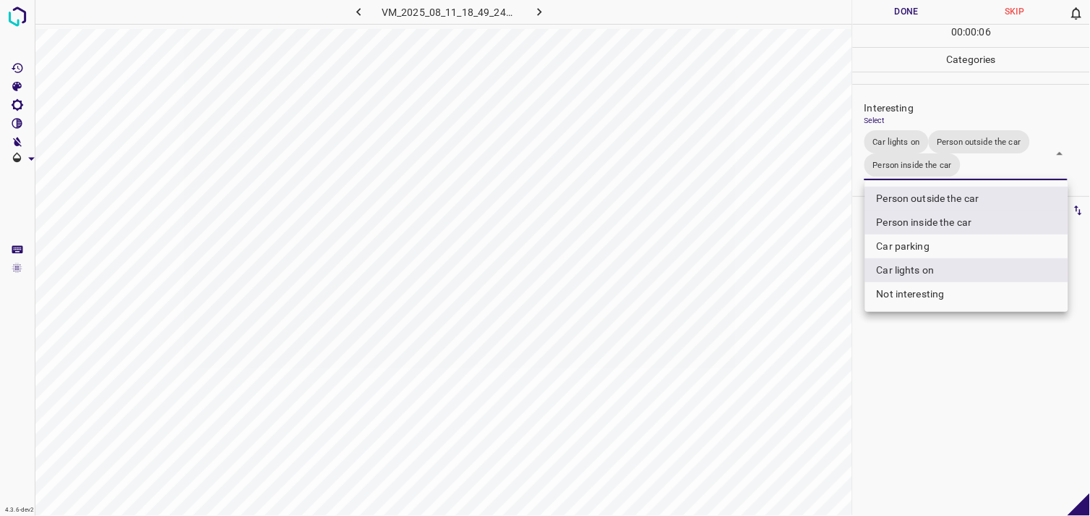
click at [957, 322] on div at bounding box center [545, 258] width 1090 height 516
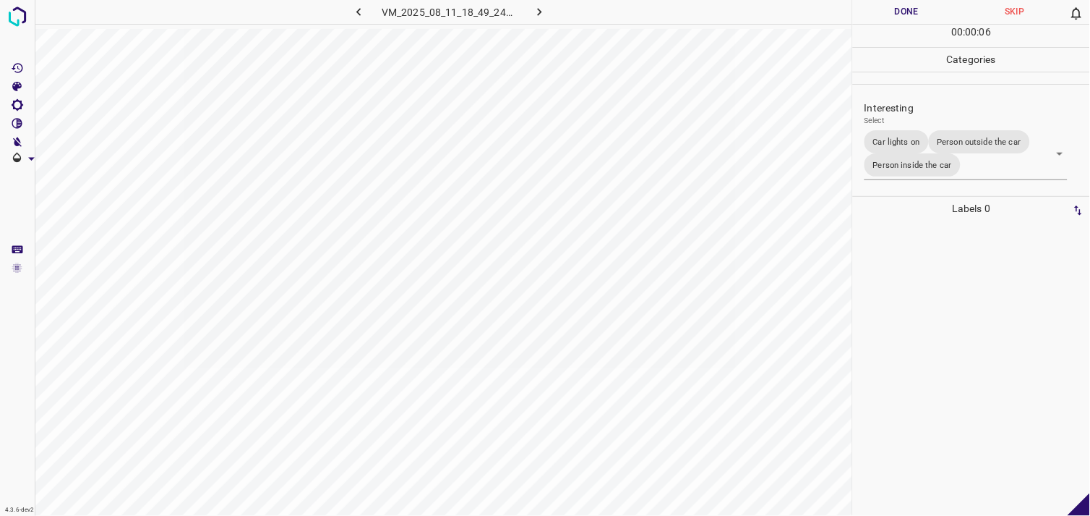
click at [949, 302] on div at bounding box center [972, 368] width 228 height 295
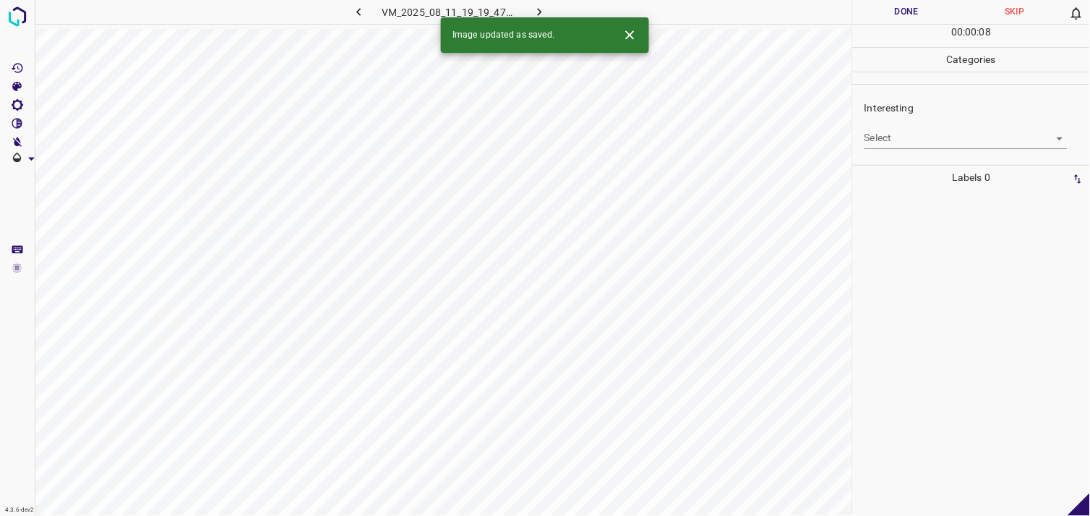
click at [943, 140] on body "4.3.6-dev2 VM_2025_08_11_19_19_47_411_00.gif Done Skip 0 00 : 00 : 08 Categorie…" at bounding box center [545, 258] width 1090 height 516
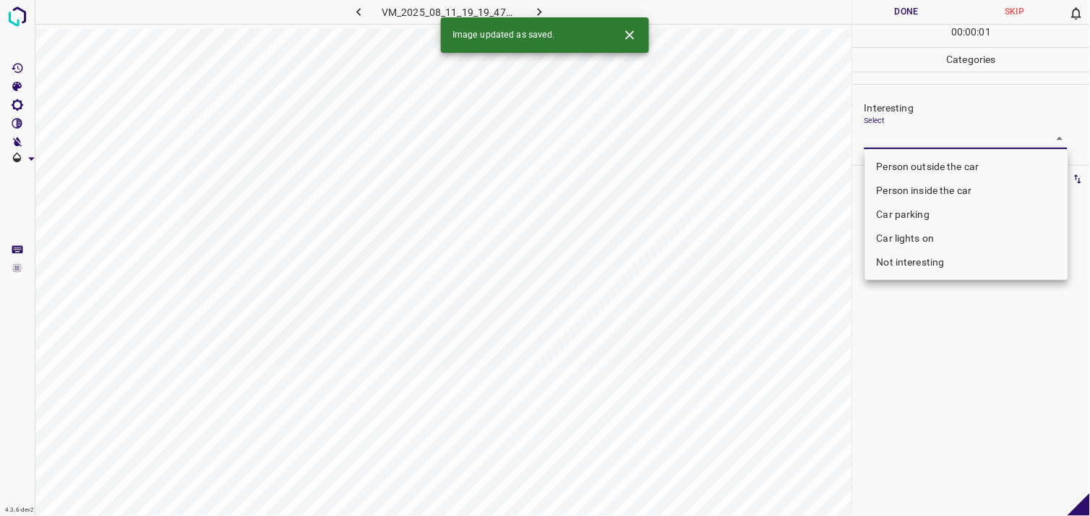
click at [941, 164] on li "Person outside the car" at bounding box center [967, 167] width 203 height 24
type input "Person outside the car"
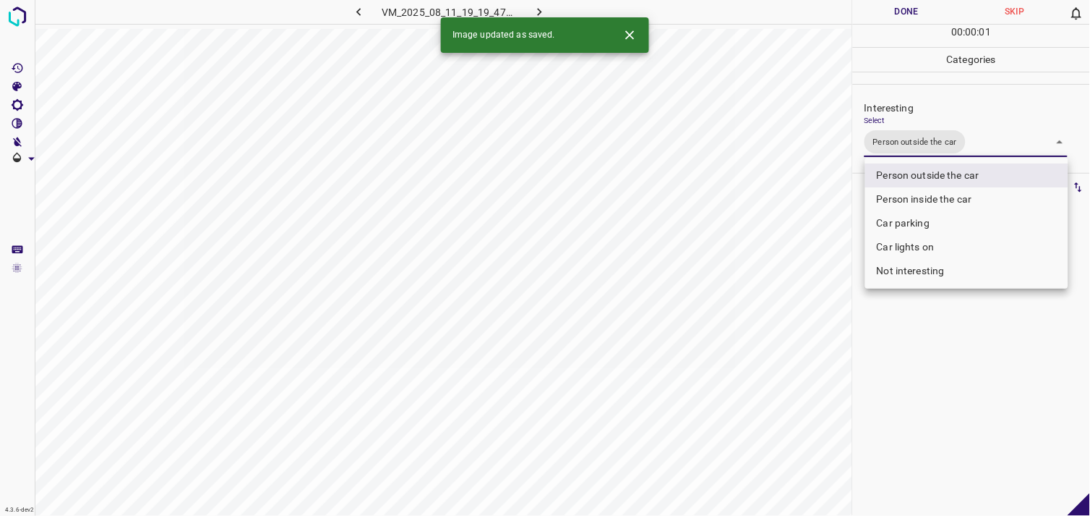
click at [944, 320] on div at bounding box center [545, 258] width 1090 height 516
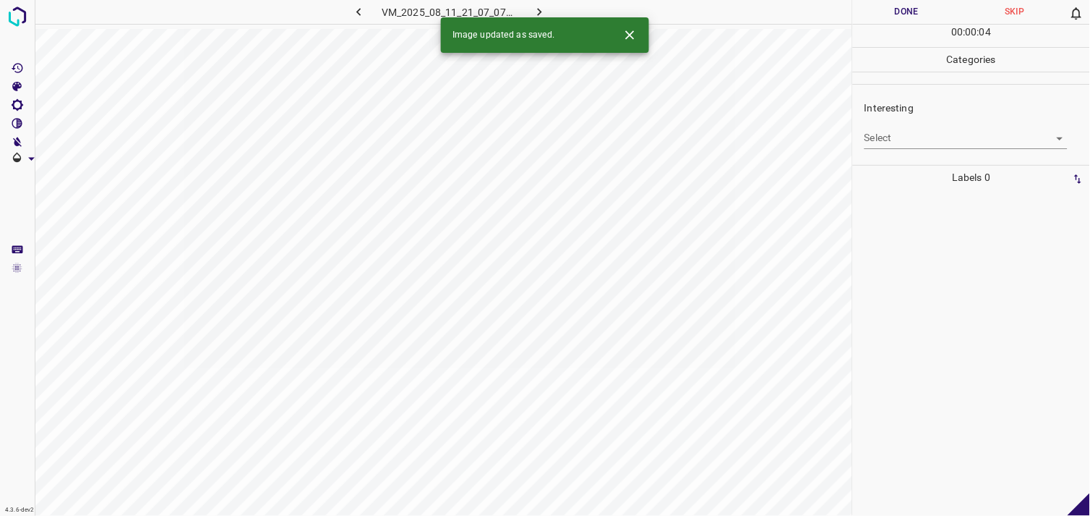
click at [920, 132] on body "4.3.6-dev2 VM_2025_08_11_21_07_07_029_06.gif Done Skip 0 00 : 00 : 04 Categorie…" at bounding box center [545, 258] width 1090 height 516
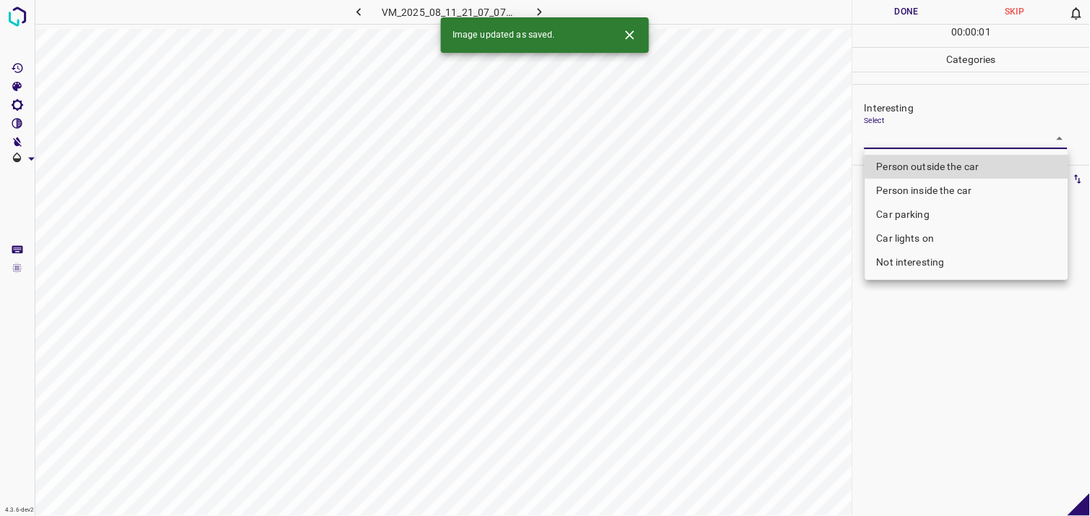
click at [929, 229] on li "Car lights on" at bounding box center [967, 238] width 203 height 24
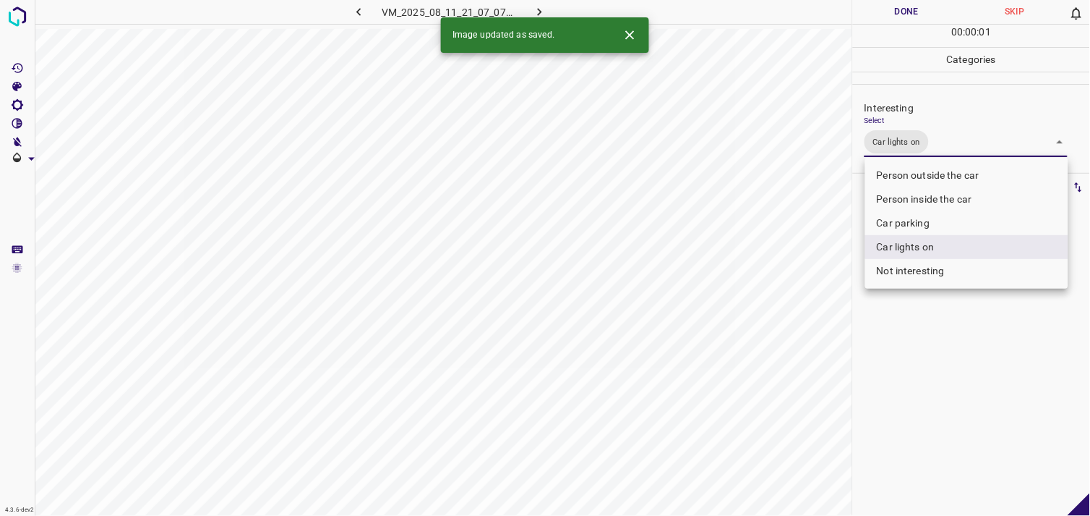
click at [971, 176] on li "Person outside the car" at bounding box center [967, 175] width 203 height 24
type input "Car lights on,Person outside the car"
click at [974, 362] on div at bounding box center [545, 258] width 1090 height 516
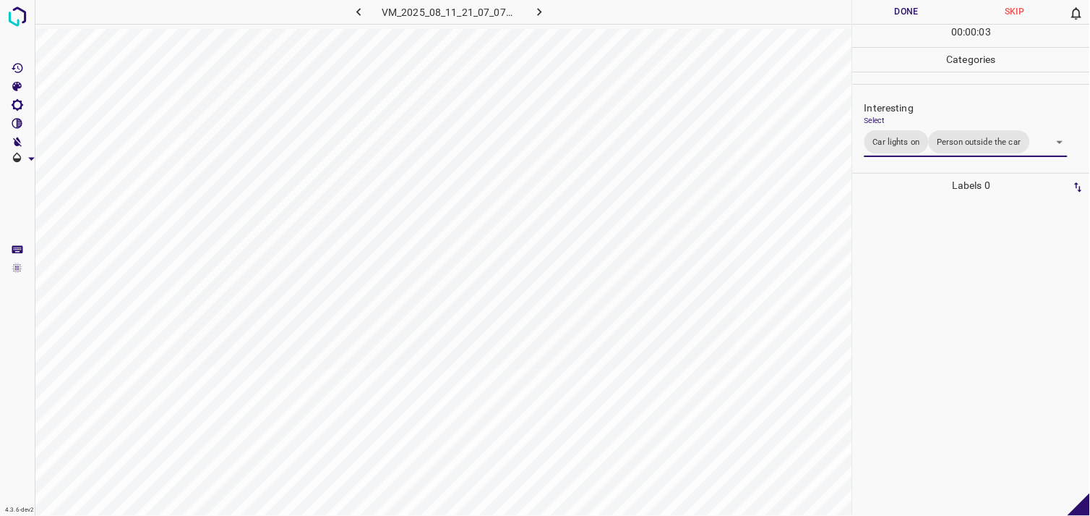
click at [974, 280] on div at bounding box center [972, 356] width 228 height 318
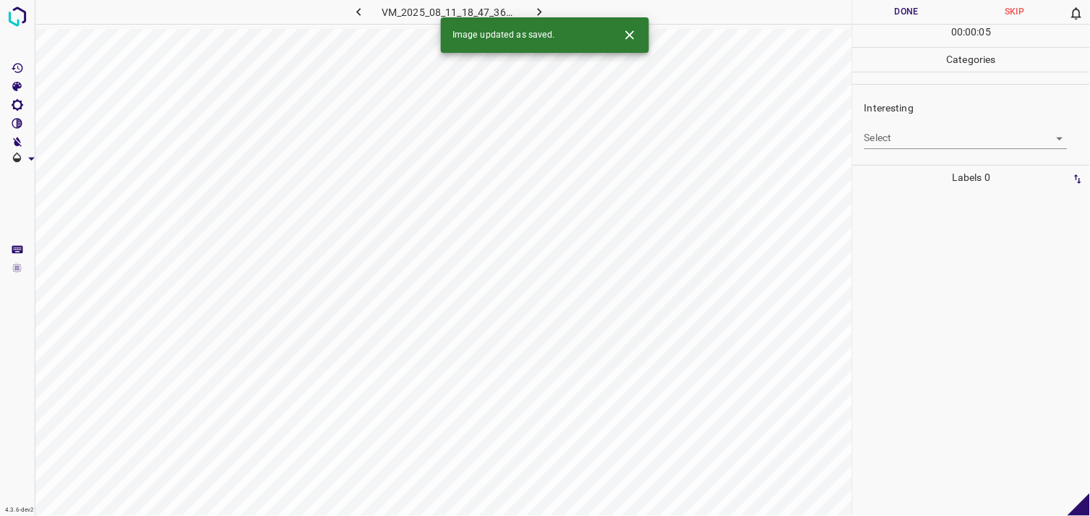
click at [920, 138] on body "4.3.6-dev2 VM_2025_08_11_18_47_36_523_11.gif Done Skip 0 00 : 00 : 05 Categorie…" at bounding box center [545, 258] width 1090 height 516
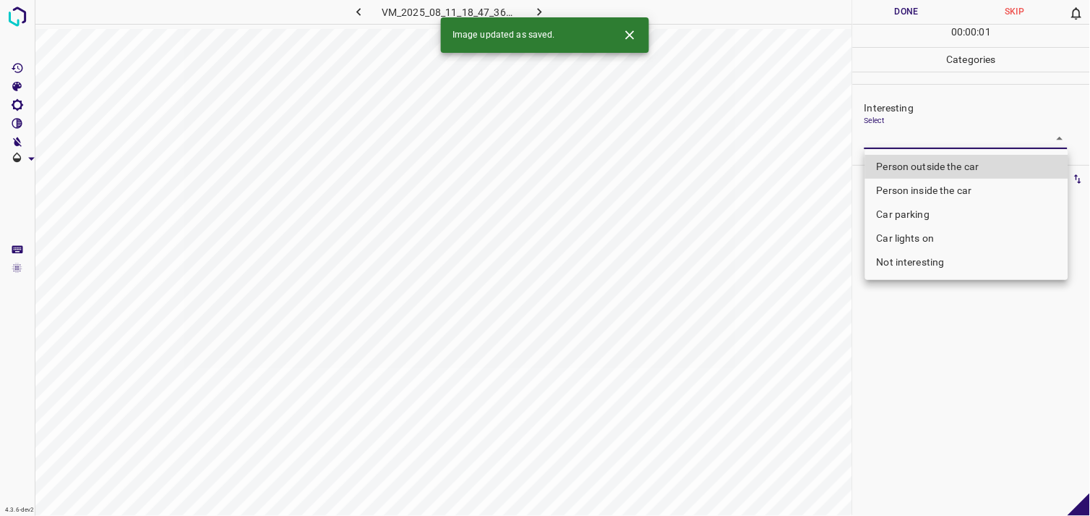
click at [927, 235] on li "Car lights on" at bounding box center [967, 238] width 203 height 24
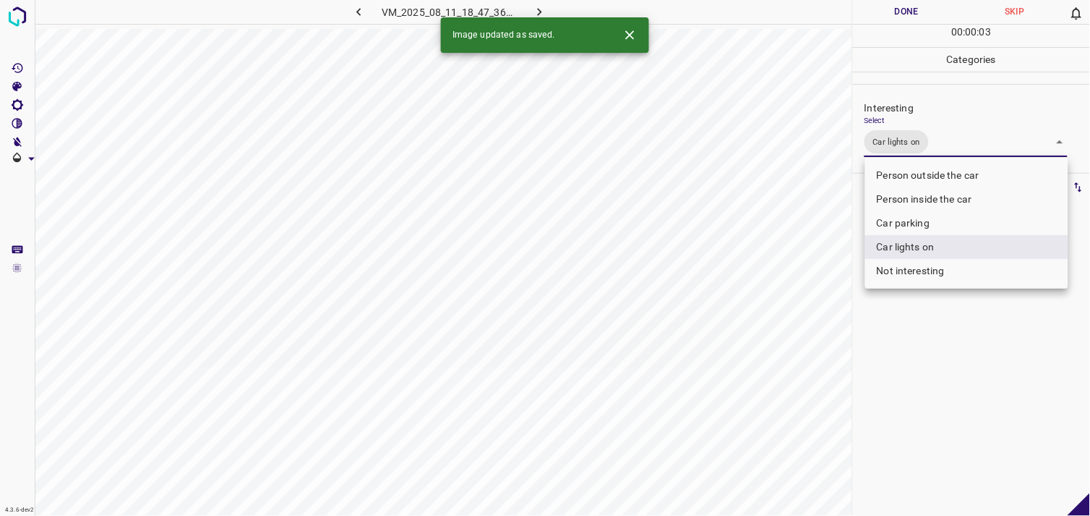
click at [960, 171] on li "Person outside the car" at bounding box center [967, 175] width 203 height 24
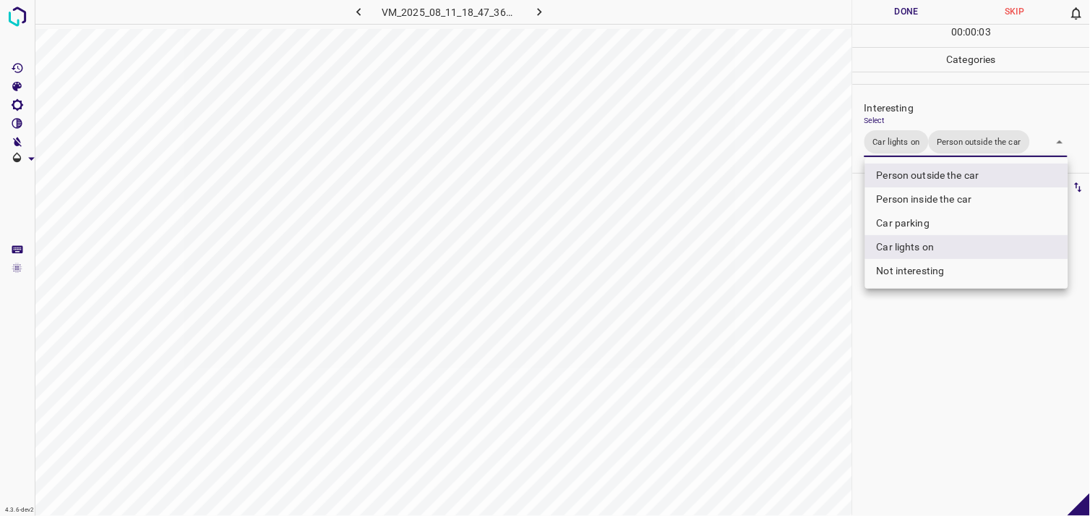
drag, startPoint x: 923, startPoint y: 362, endPoint x: 921, endPoint y: 354, distance: 7.5
click at [921, 358] on div at bounding box center [545, 258] width 1090 height 516
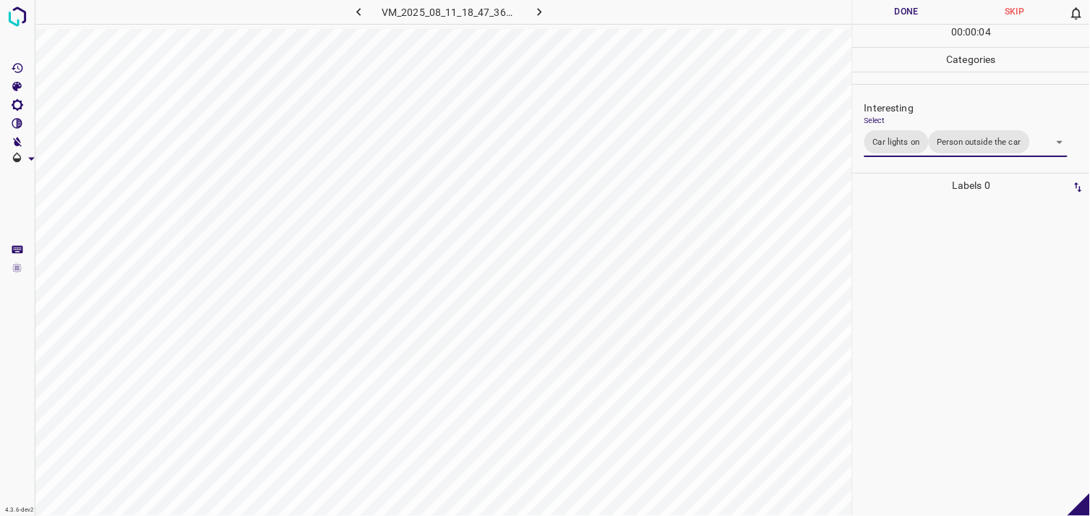
click at [921, 325] on div at bounding box center [972, 356] width 228 height 318
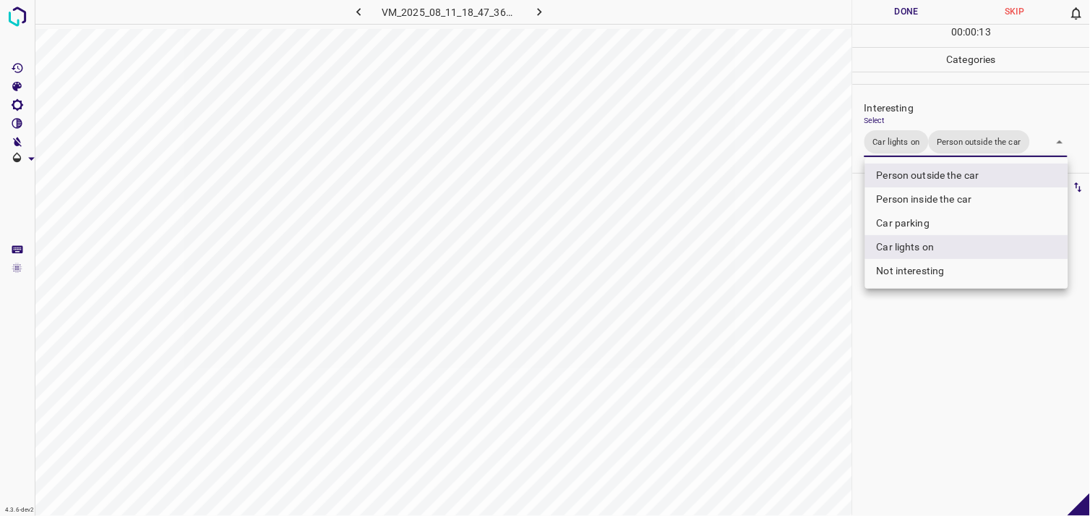
click at [950, 142] on body "4.3.6-dev2 VM_2025_08_11_18_47_36_523_11.gif Done Skip 0 00 : 00 : 13 Categorie…" at bounding box center [545, 258] width 1090 height 516
click at [944, 195] on li "Person inside the car" at bounding box center [967, 199] width 203 height 24
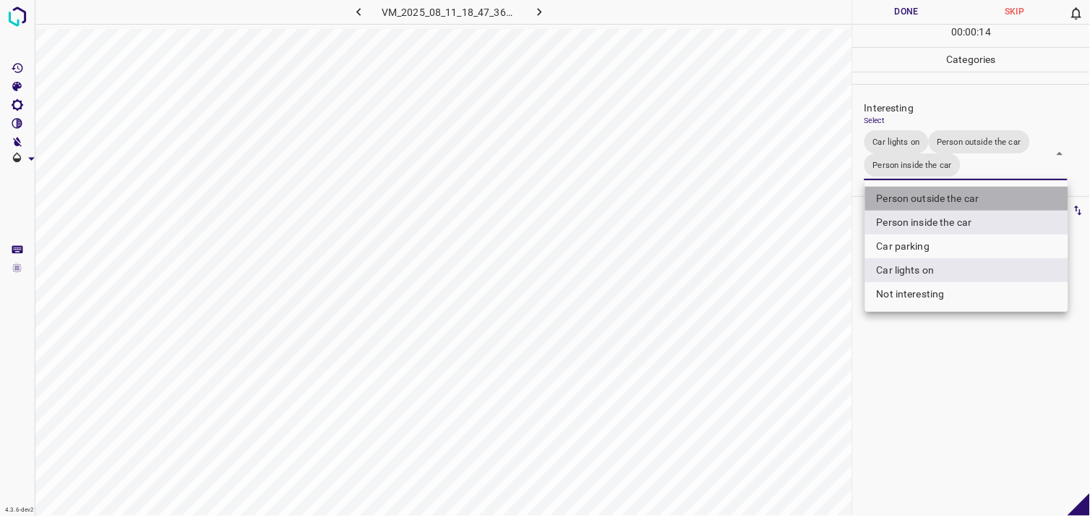
click at [941, 197] on li "Person outside the car" at bounding box center [967, 199] width 203 height 24
type input "Car lights on,Person inside the car"
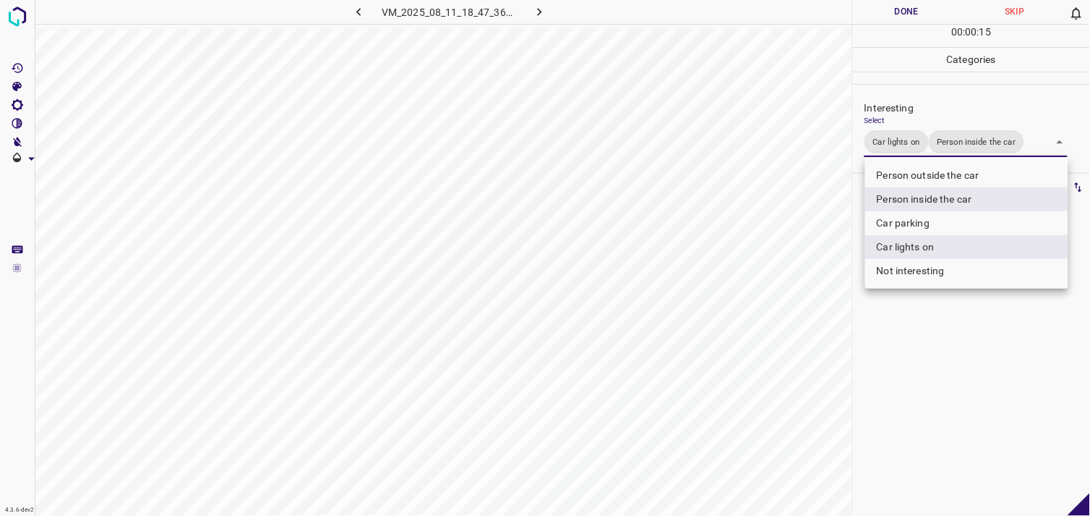
click at [939, 349] on div at bounding box center [545, 258] width 1090 height 516
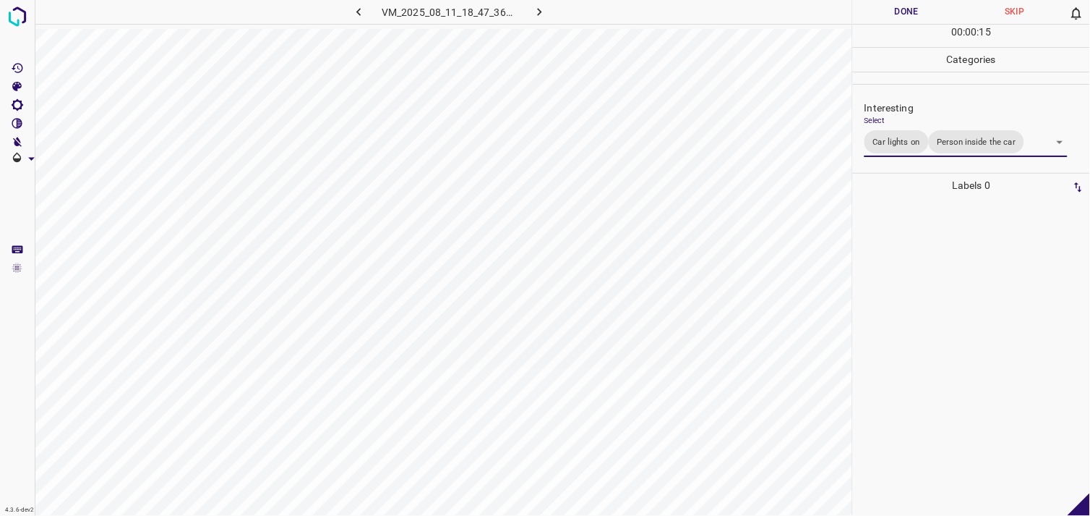
click at [949, 291] on div at bounding box center [972, 356] width 228 height 318
